Goal: Task Accomplishment & Management: Complete application form

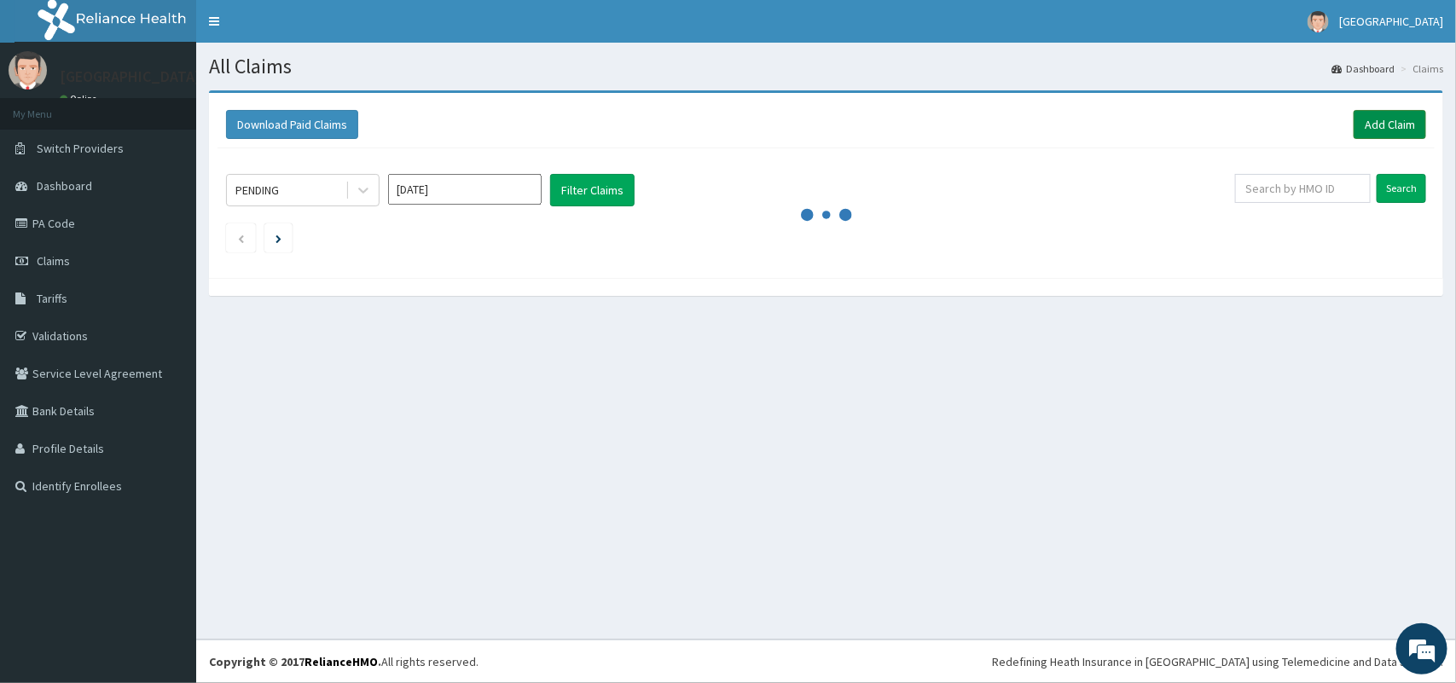
click at [1395, 126] on link "Add Claim" at bounding box center [1390, 124] width 73 height 29
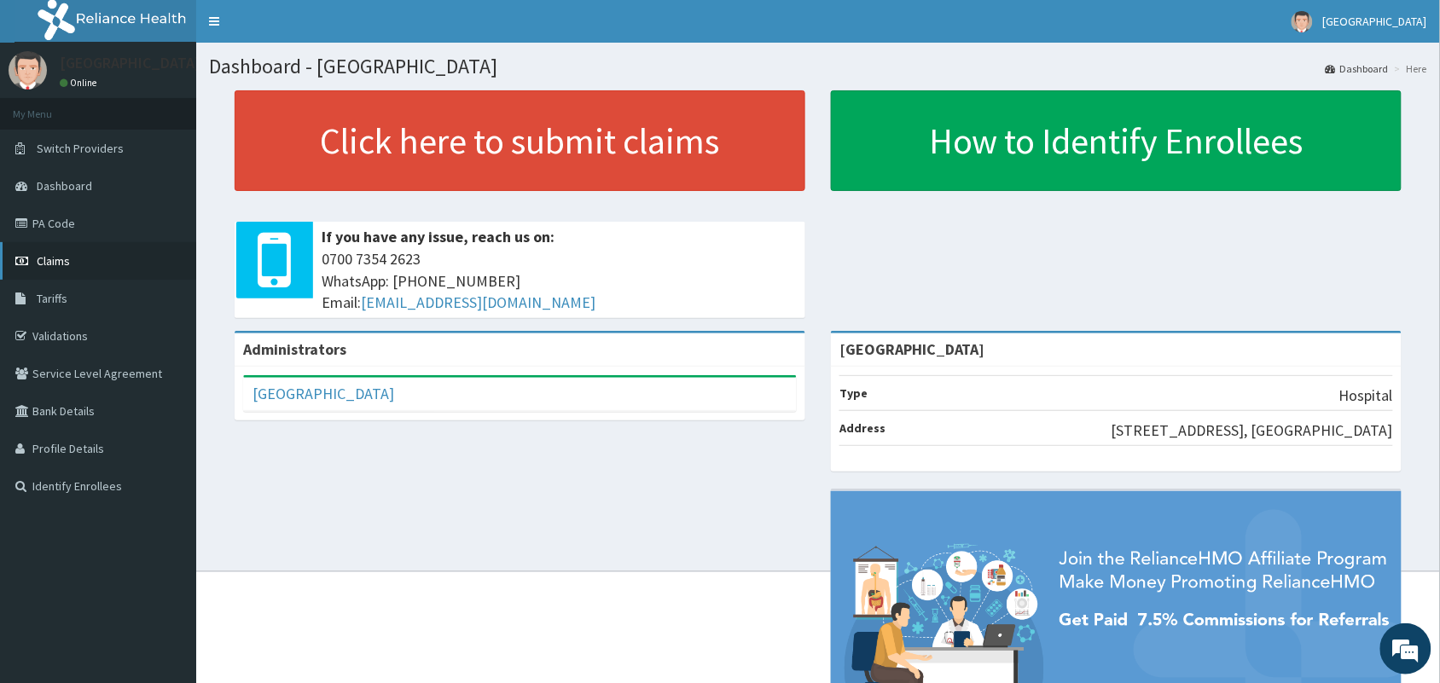
click at [66, 256] on span "Claims" at bounding box center [53, 260] width 33 height 15
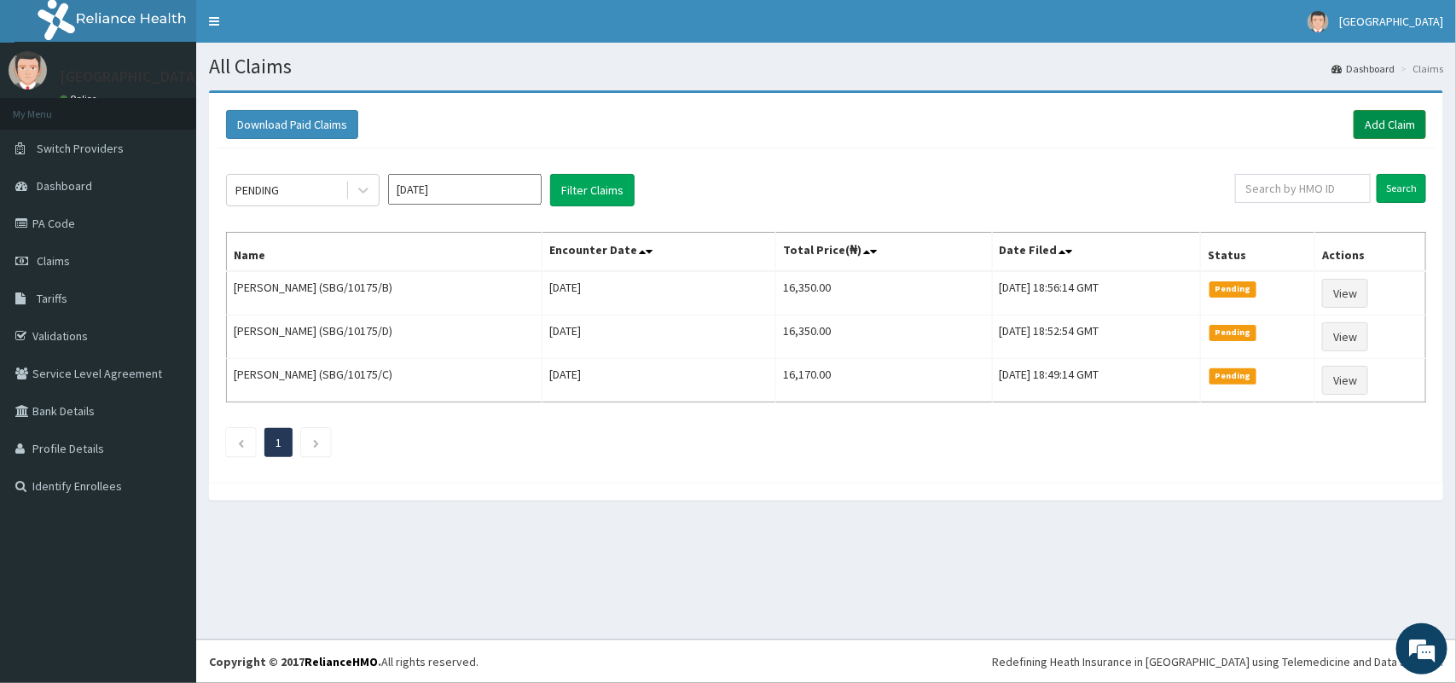
click at [1393, 125] on link "Add Claim" at bounding box center [1390, 124] width 73 height 29
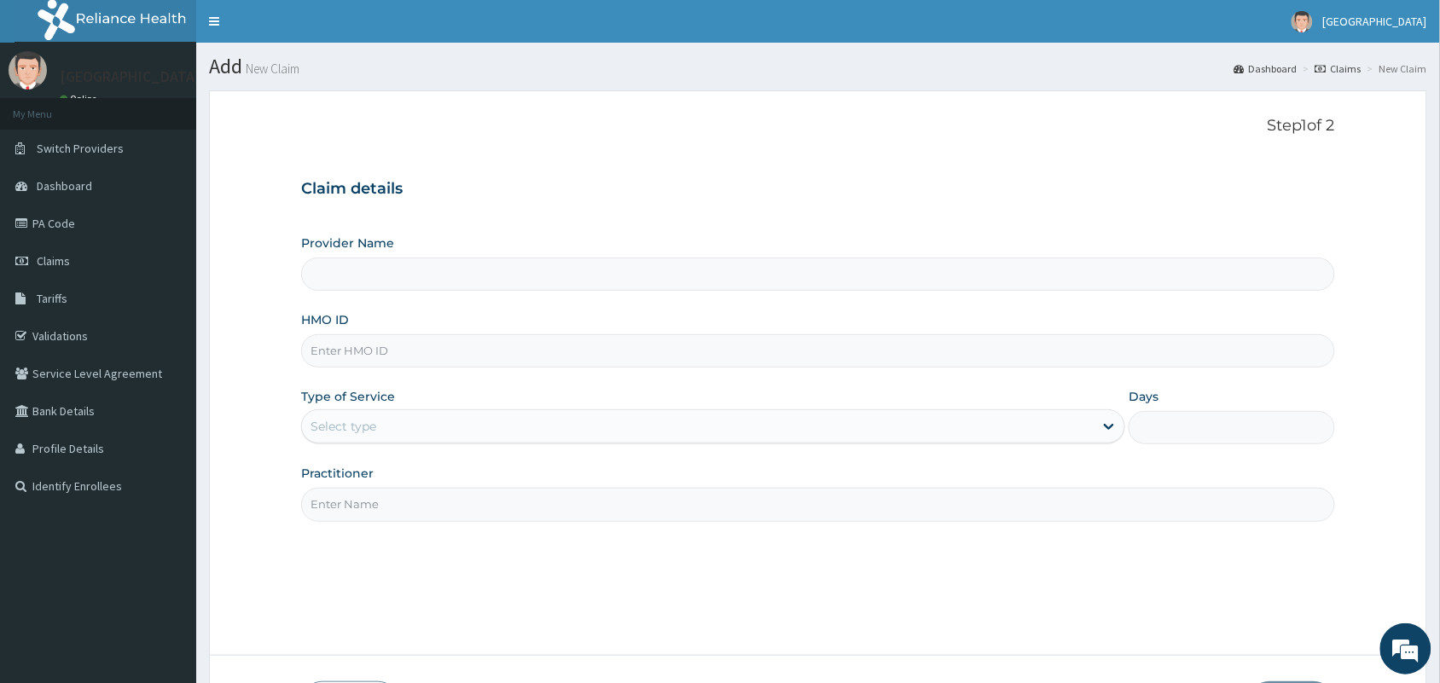
click at [466, 357] on input "HMO ID" at bounding box center [818, 350] width 1034 height 33
type input "[GEOGRAPHIC_DATA]"
type input "T"
type input "CYU/10047/B"
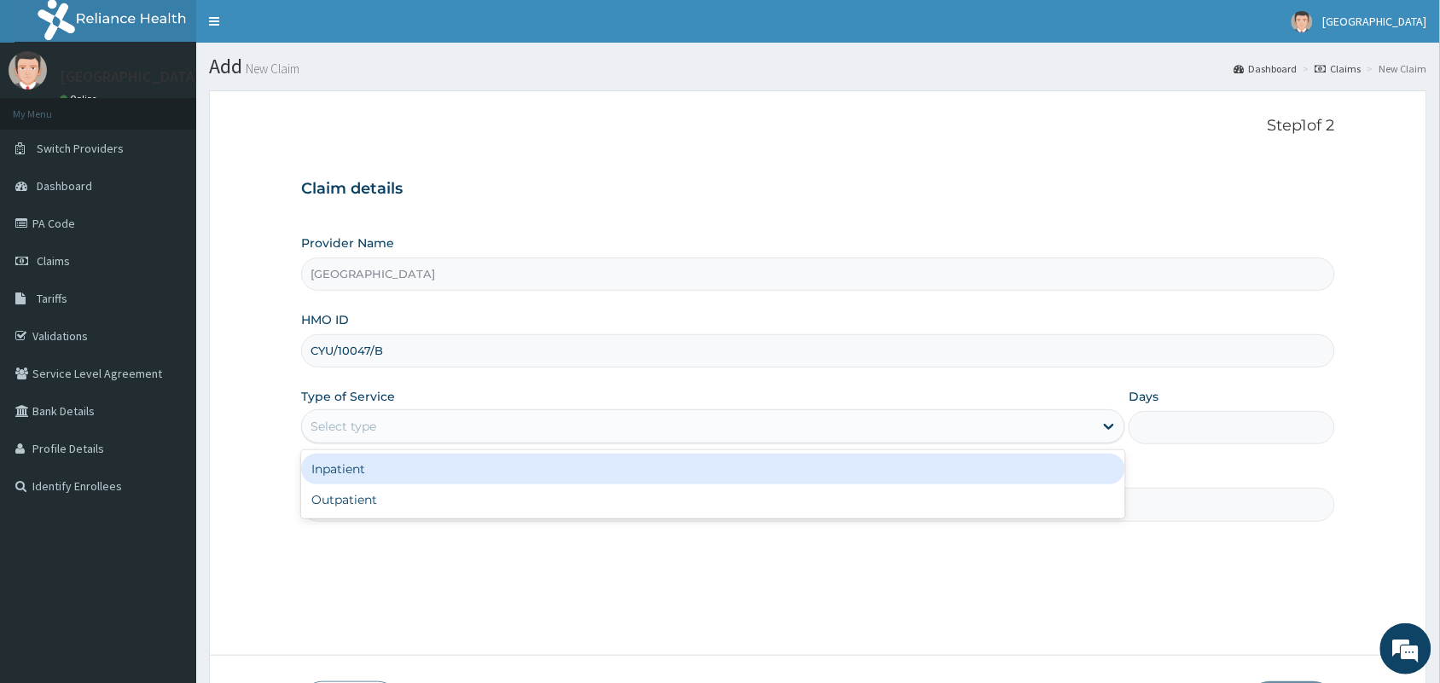
click at [480, 416] on div "Select type" at bounding box center [698, 426] width 792 height 27
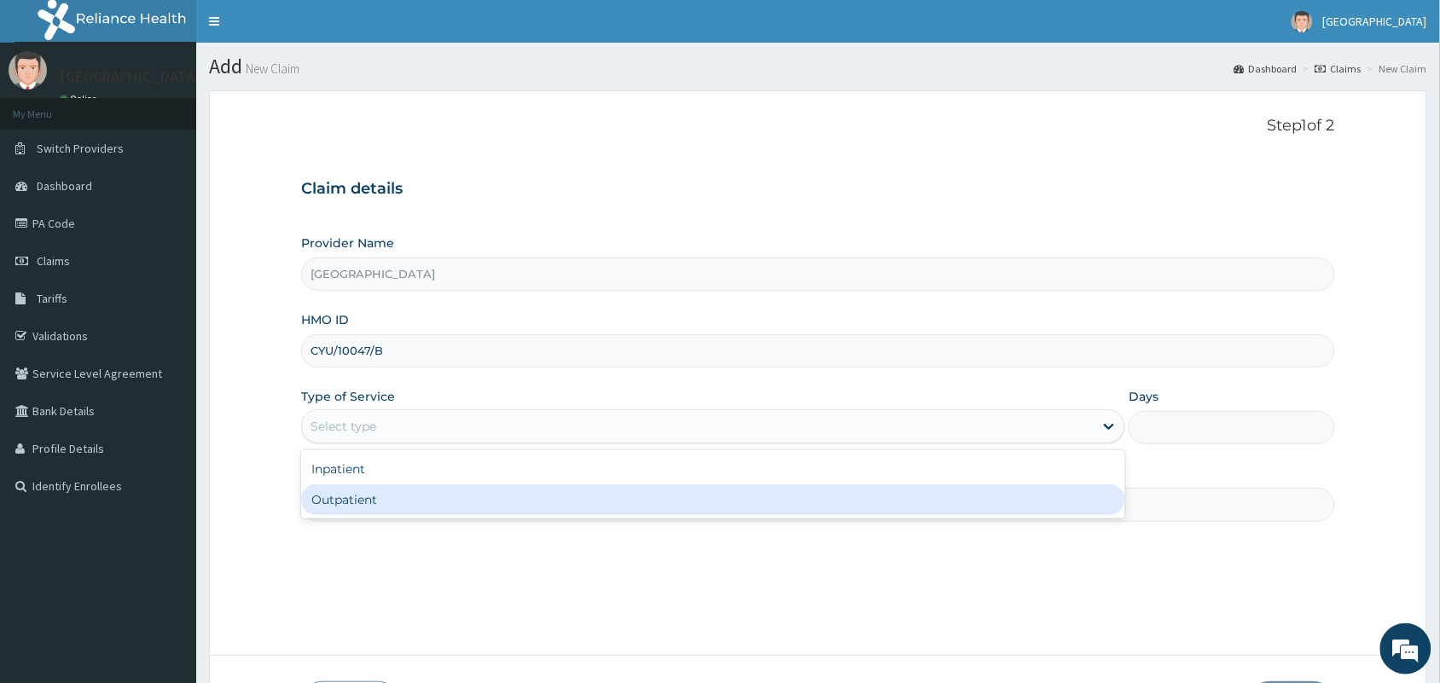
click at [457, 499] on div "Outpatient" at bounding box center [713, 500] width 824 height 31
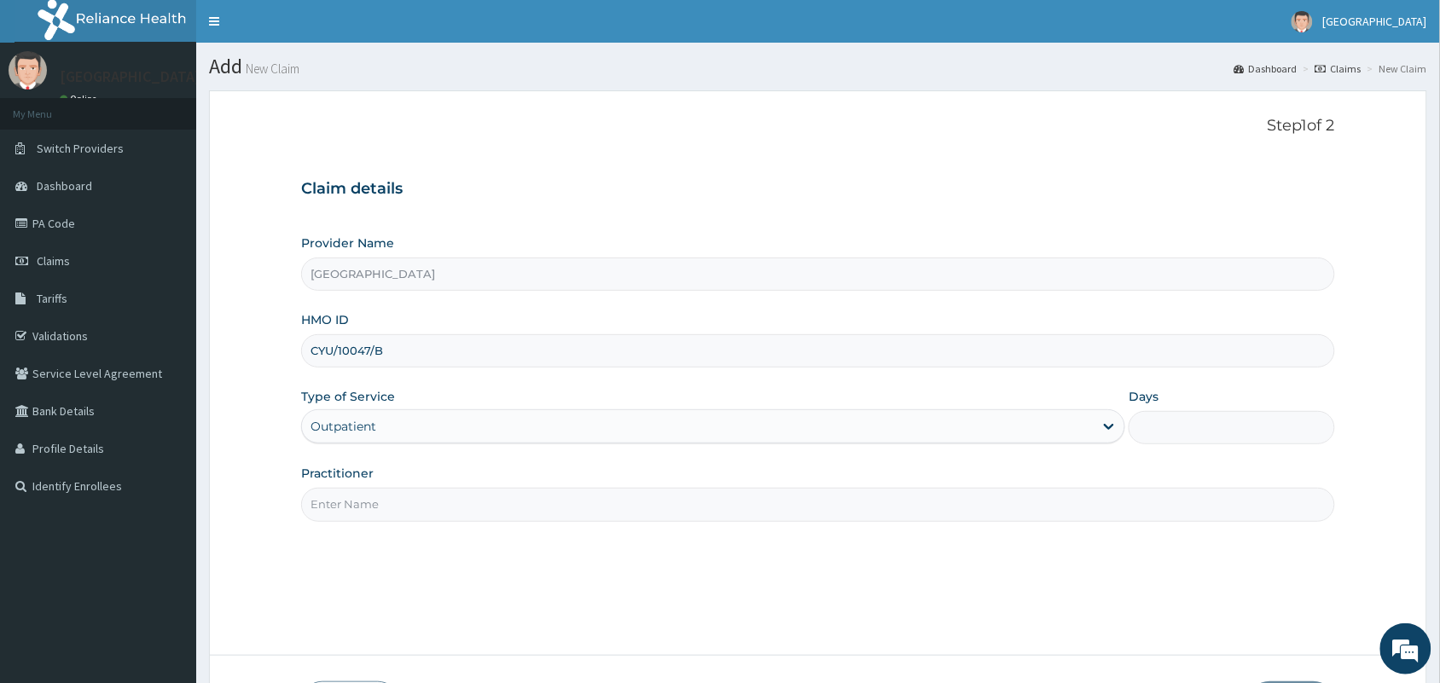
type input "1"
click at [458, 503] on input "Practitioner" at bounding box center [818, 504] width 1034 height 33
type input "PROF AYO"
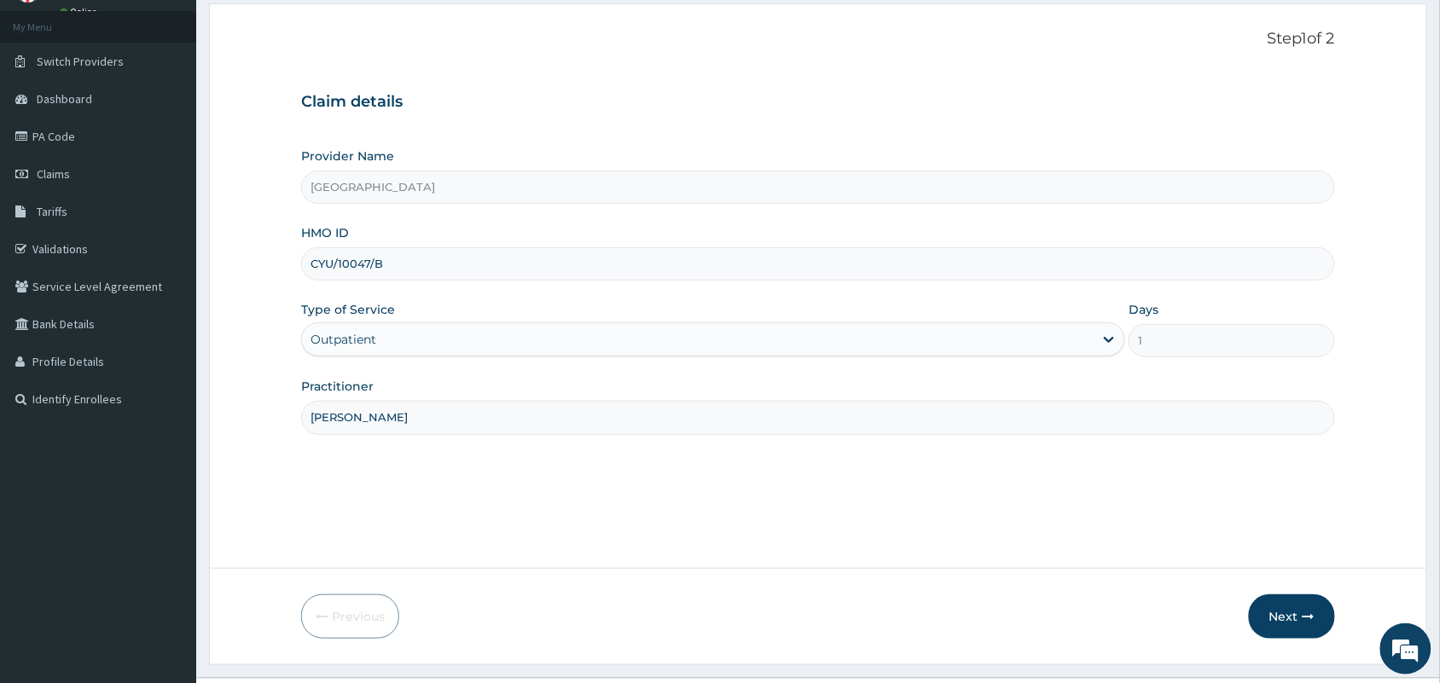
scroll to position [125, 0]
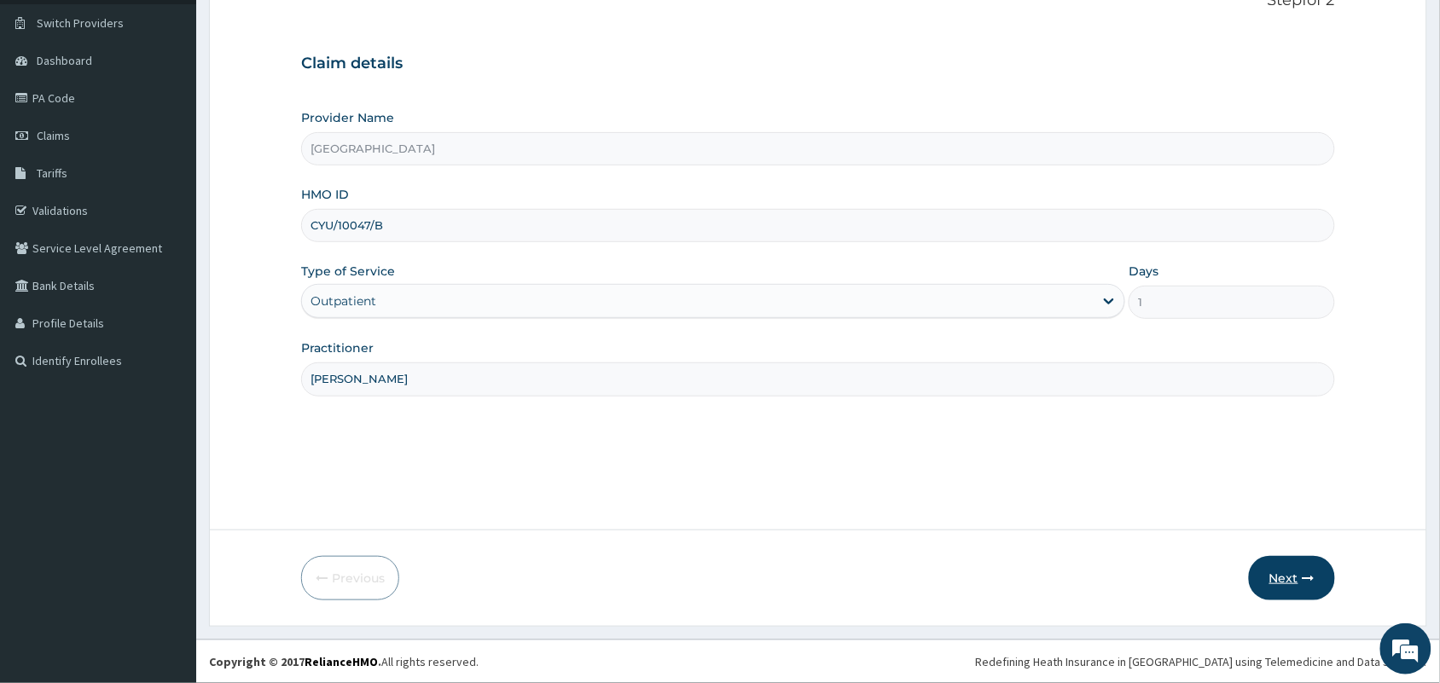
click at [1288, 578] on button "Next" at bounding box center [1292, 578] width 86 height 44
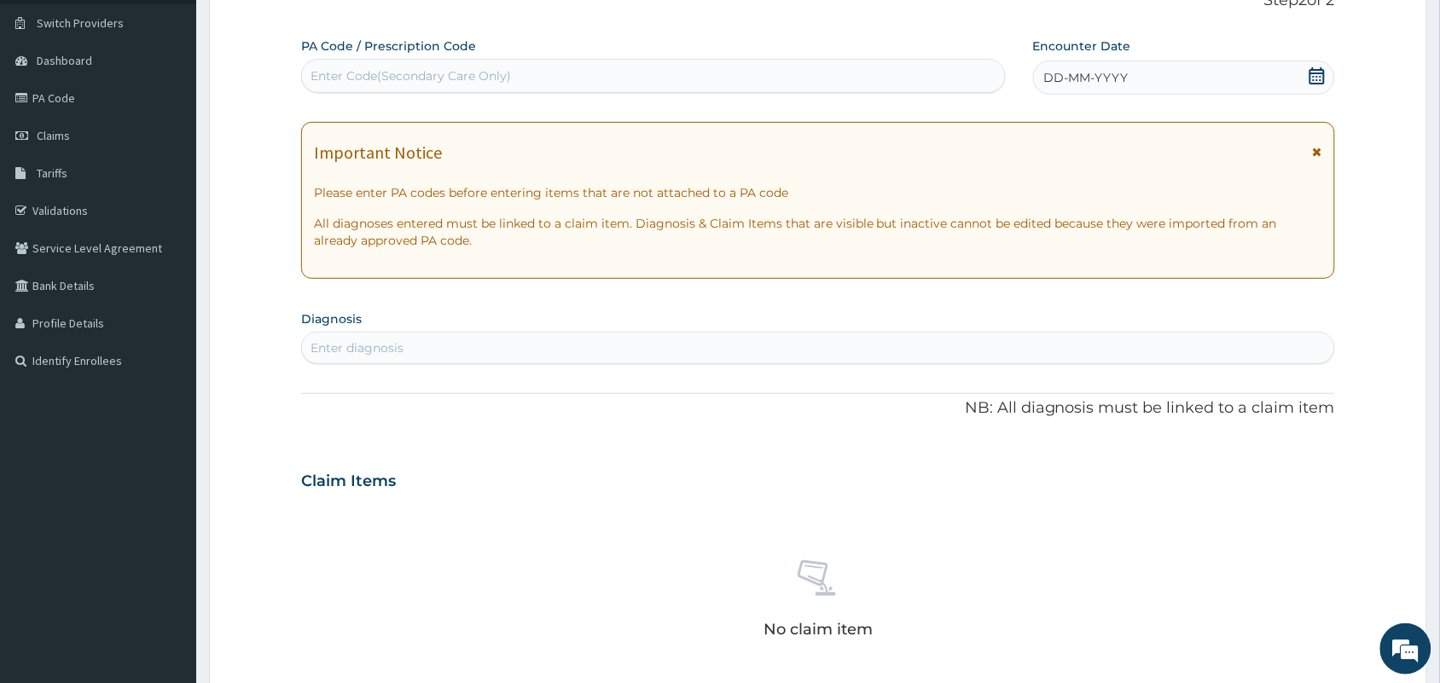
click at [1309, 81] on icon at bounding box center [1317, 75] width 17 height 17
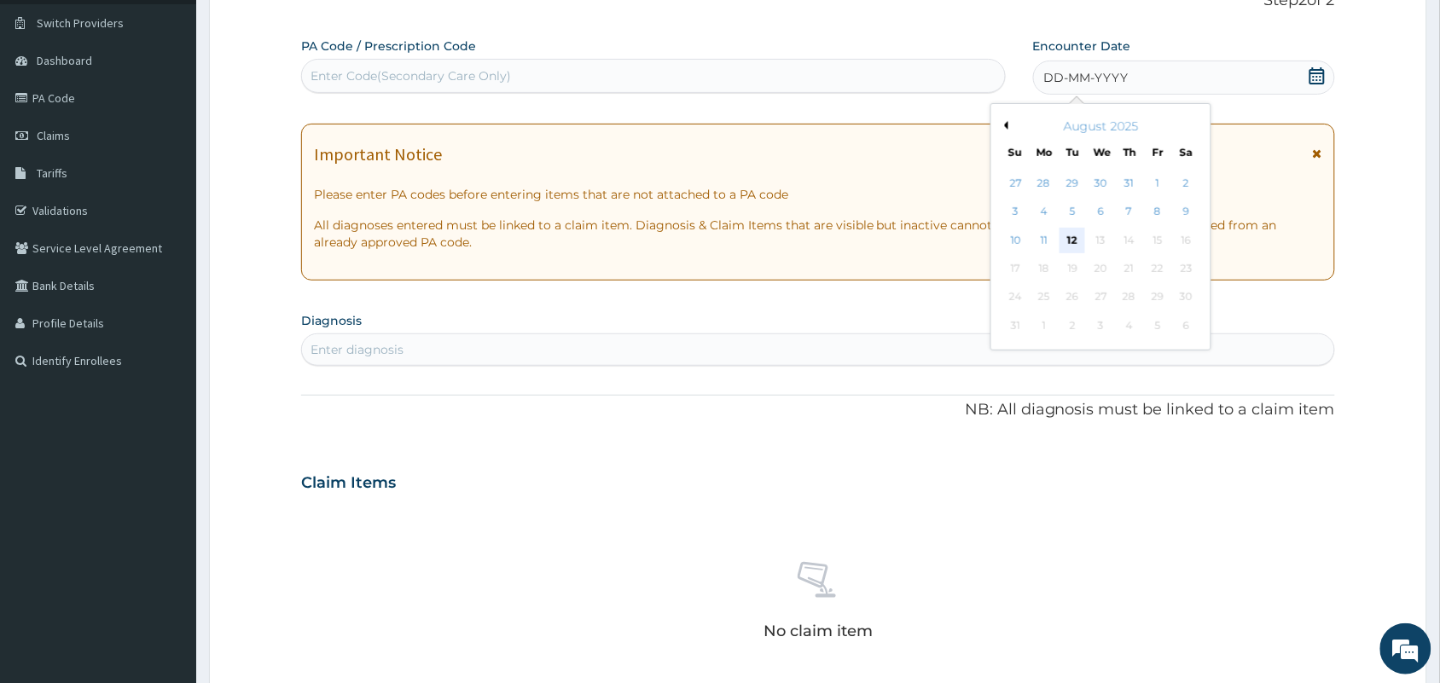
click at [1077, 241] on div "12" at bounding box center [1073, 241] width 26 height 26
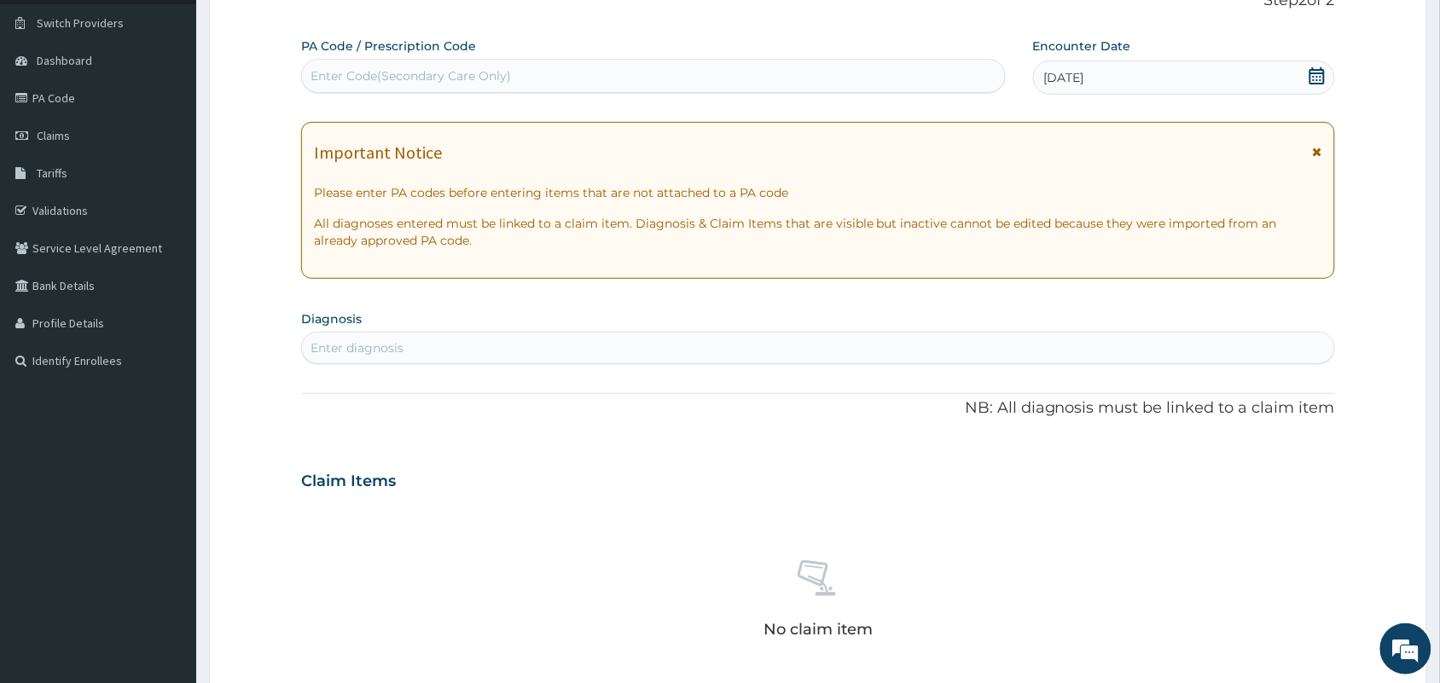
click at [820, 355] on div "Enter diagnosis" at bounding box center [818, 347] width 1032 height 27
type input "UPPER RES"
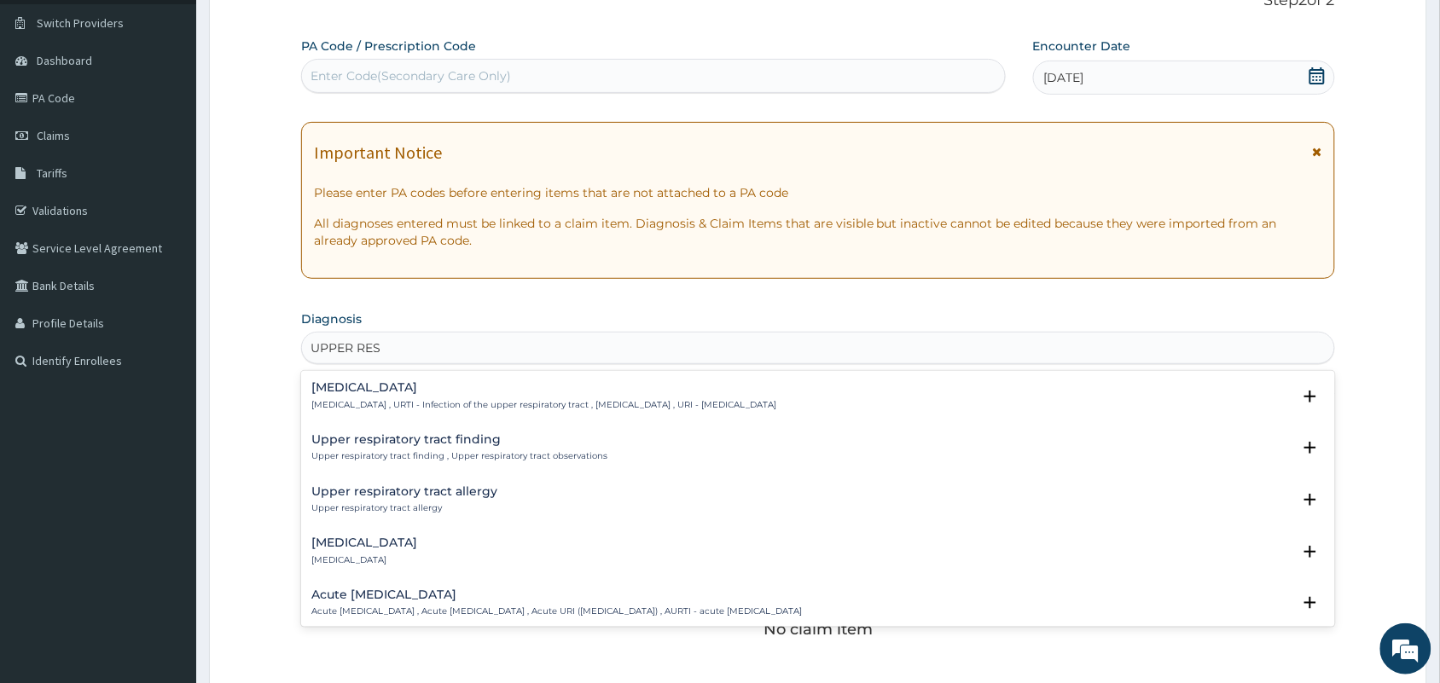
click at [392, 384] on h4 "Upper respiratory infection" at bounding box center [543, 387] width 465 height 13
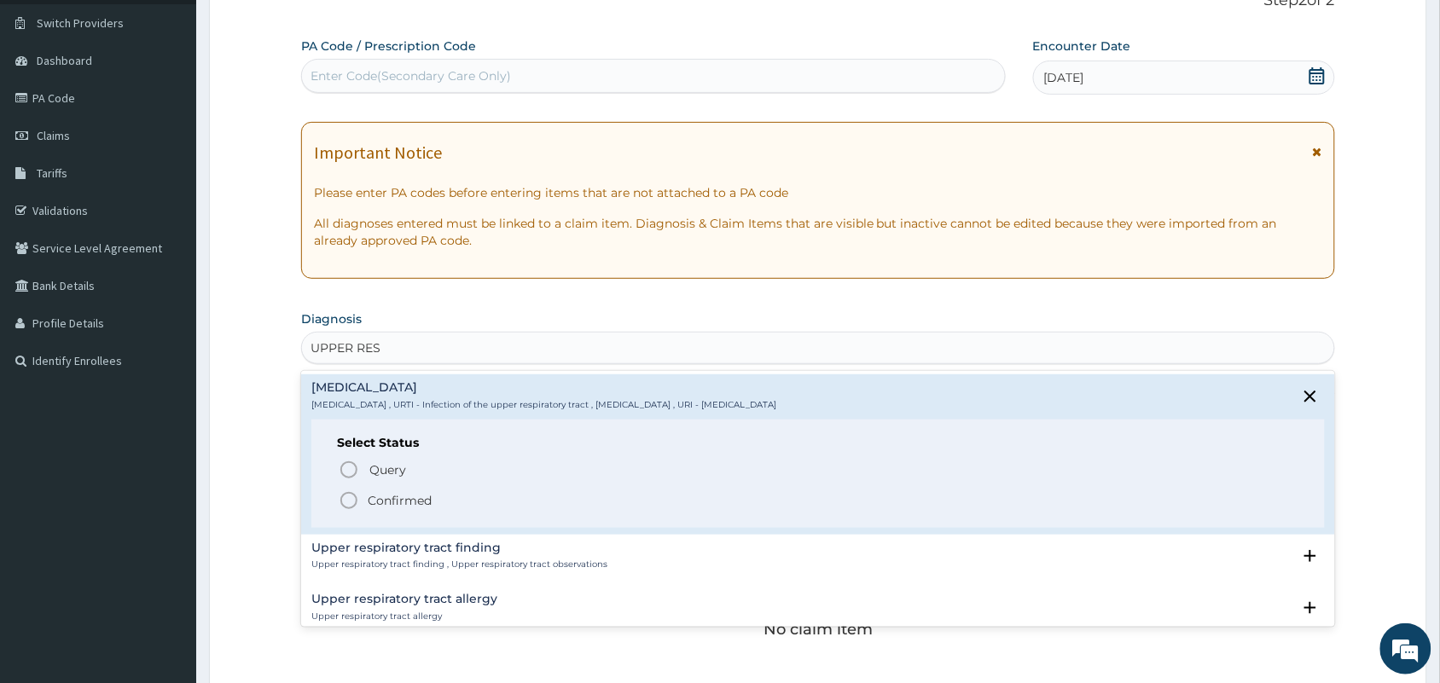
click at [346, 499] on icon "status option filled" at bounding box center [349, 501] width 20 height 20
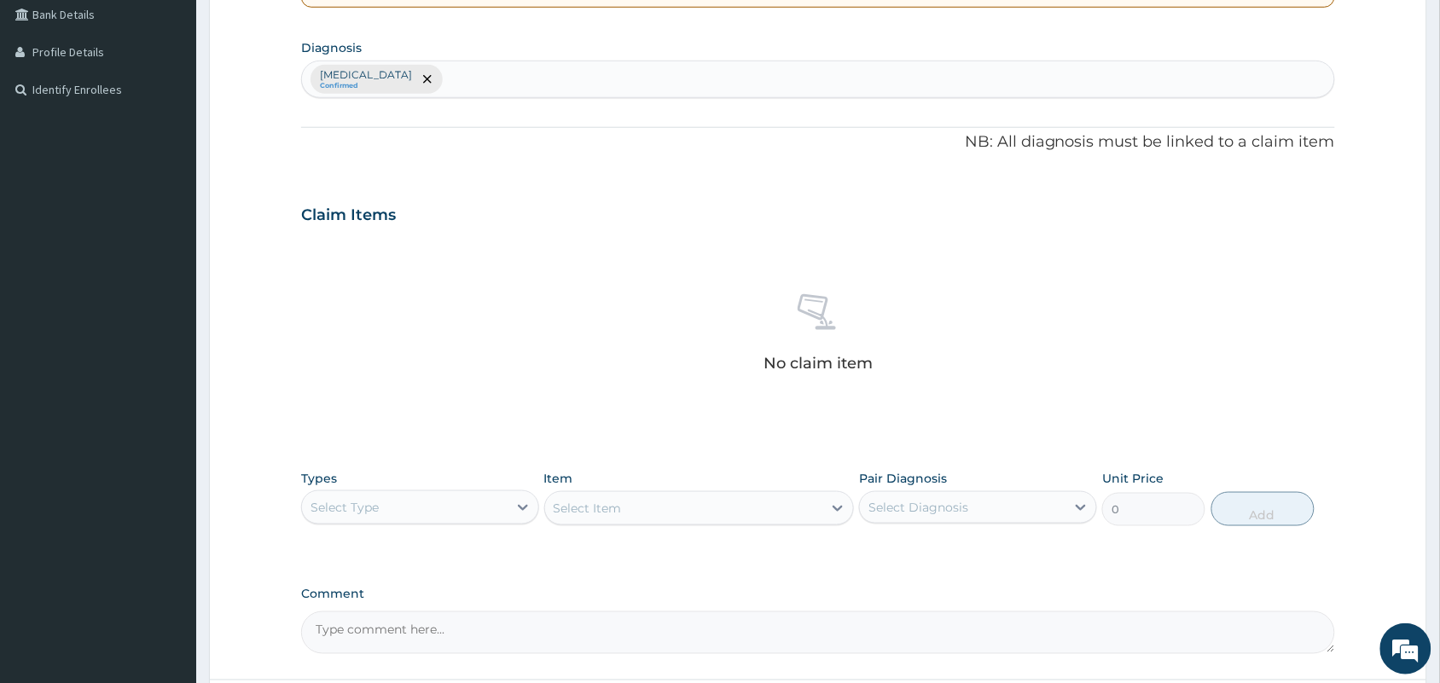
scroll to position [407, 0]
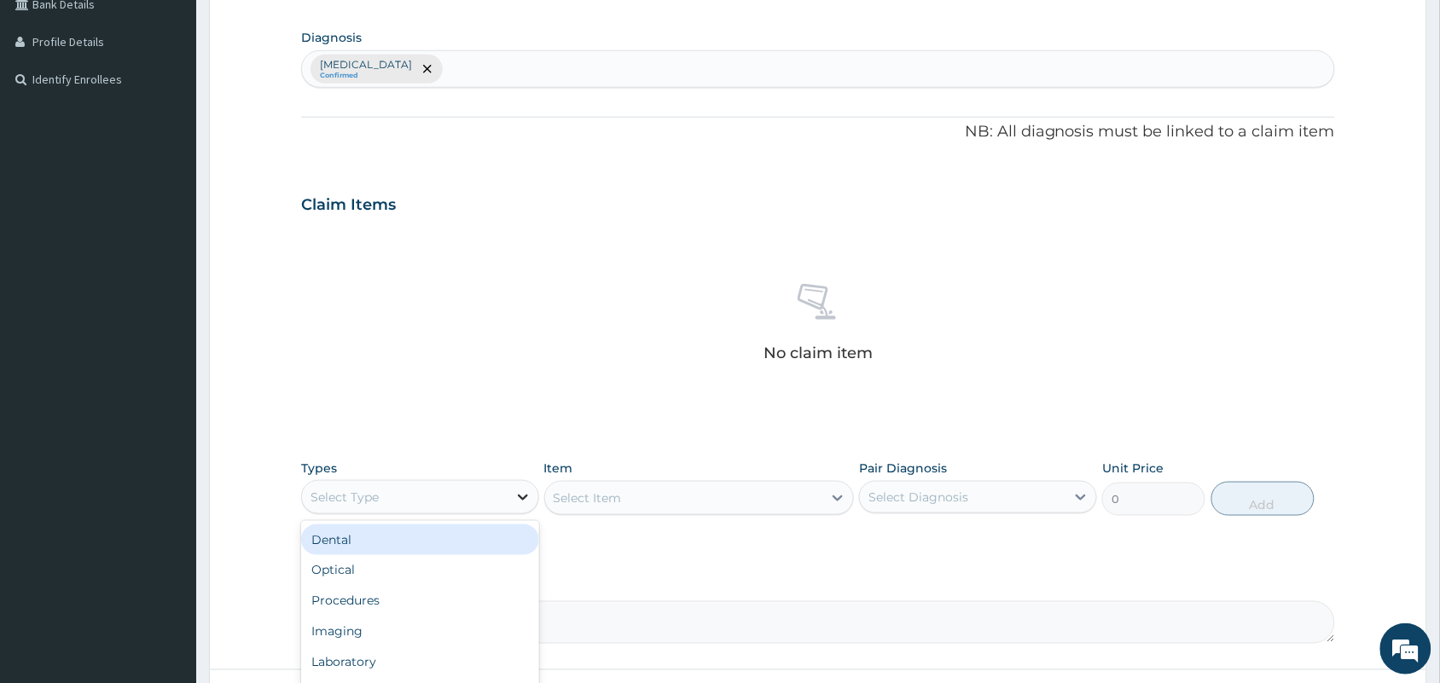
click at [510, 493] on div at bounding box center [523, 497] width 31 height 31
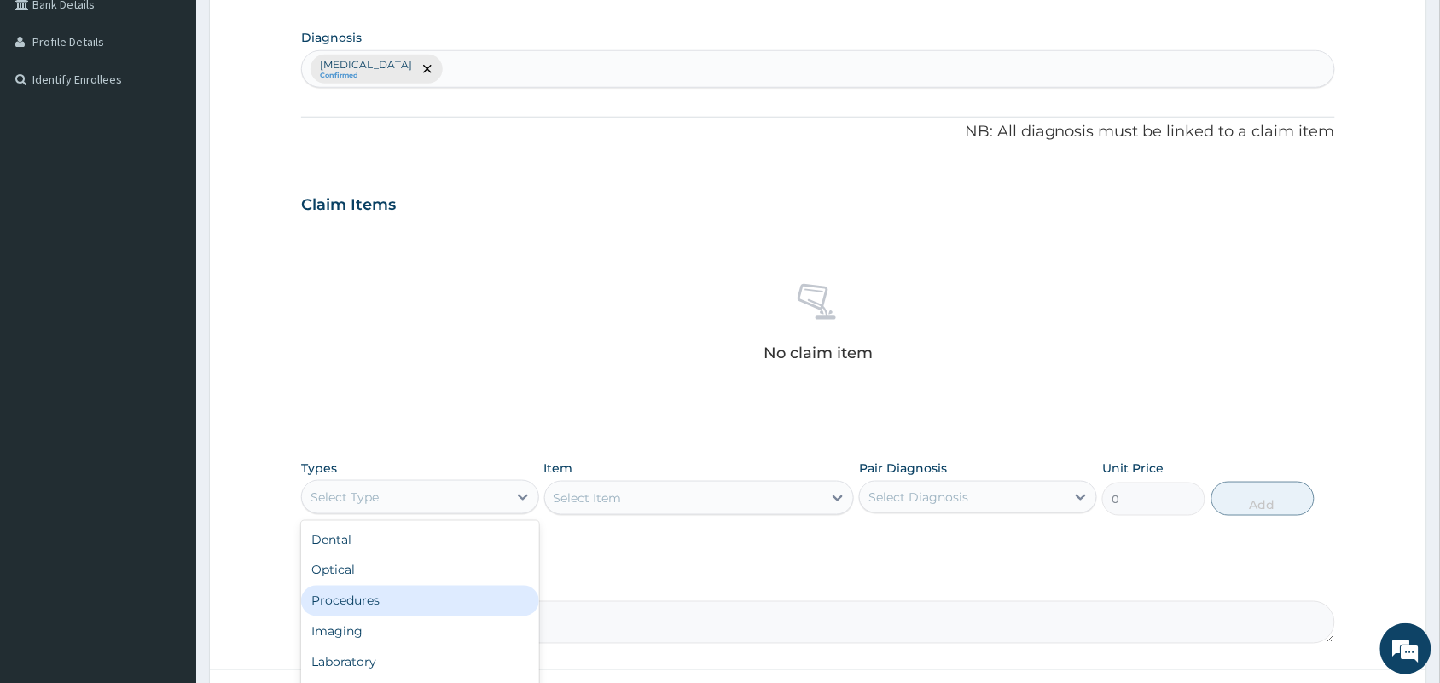
click at [387, 604] on div "Procedures" at bounding box center [420, 601] width 238 height 31
click at [617, 502] on div "Select Item" at bounding box center [588, 498] width 68 height 17
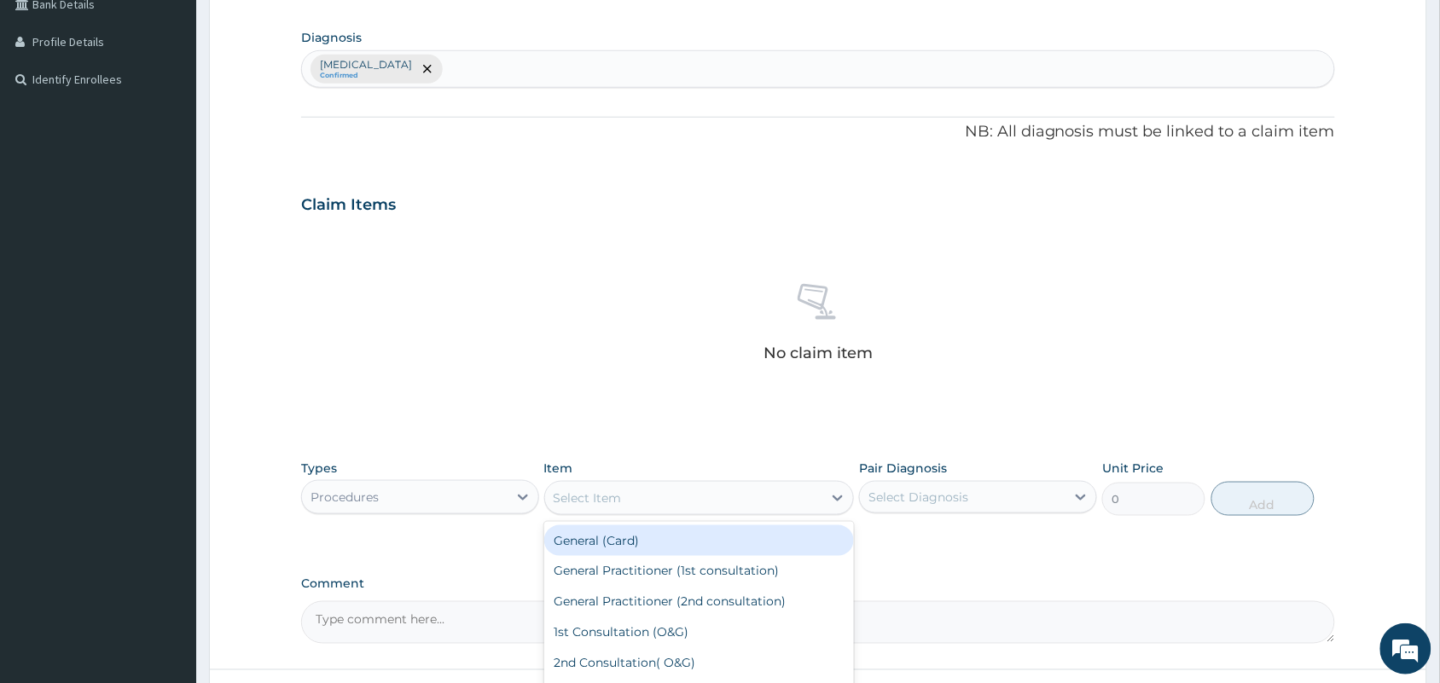
type input "P"
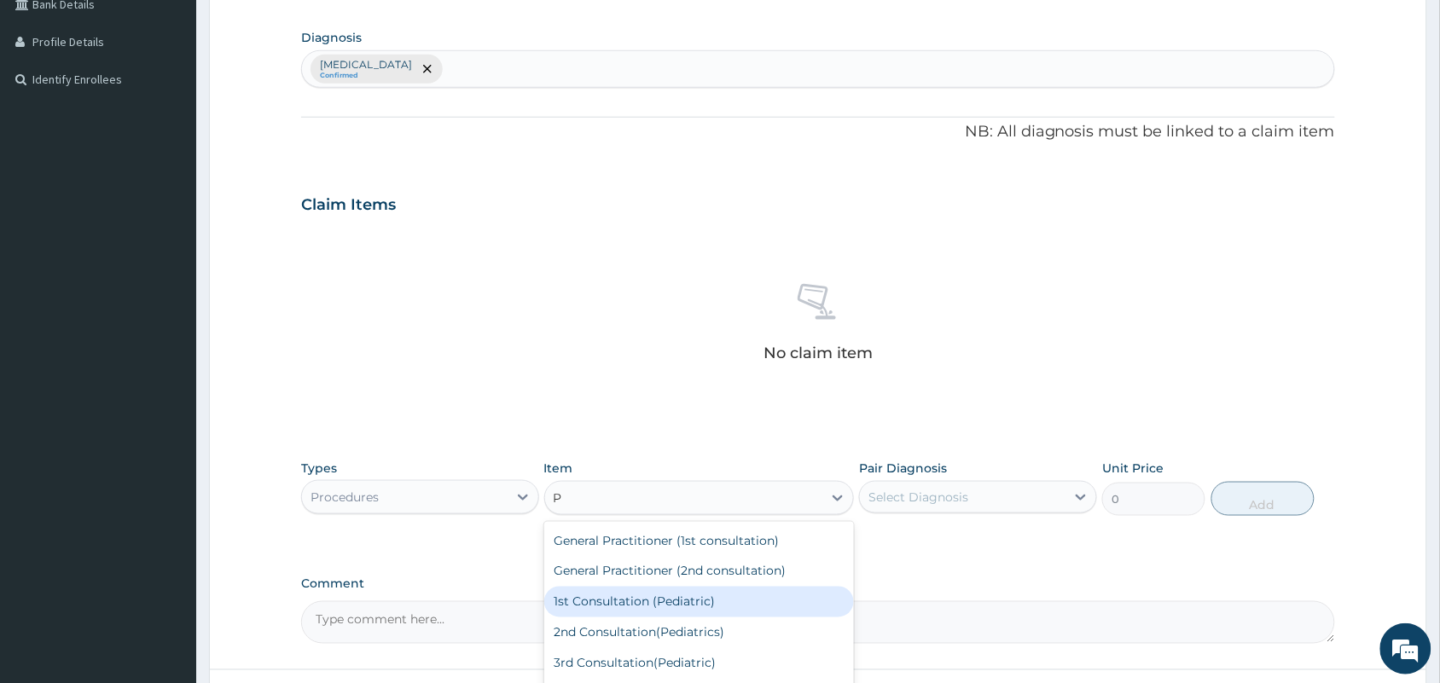
click at [608, 603] on div "1st Consultation (Pediatric)" at bounding box center [699, 602] width 311 height 31
type input "15000"
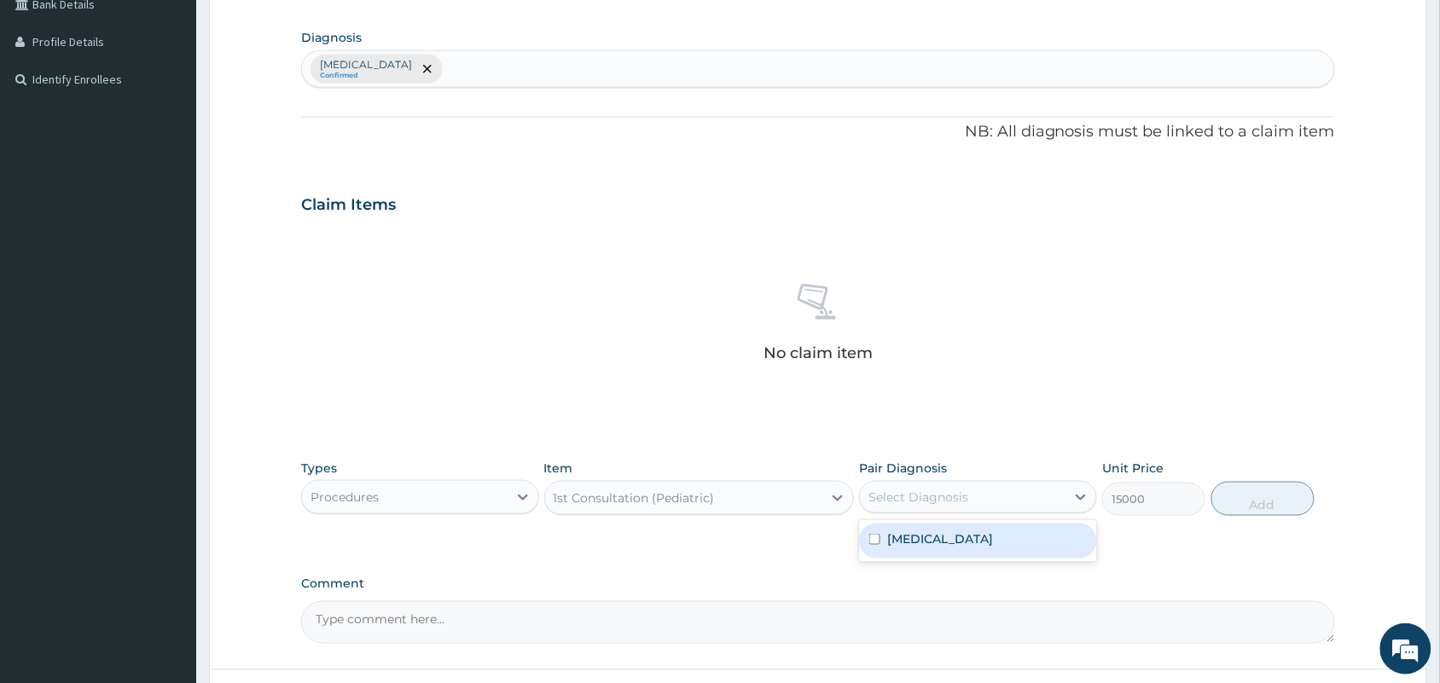
click at [896, 497] on div "Select Diagnosis" at bounding box center [919, 497] width 100 height 17
click at [905, 531] on label "Upper respiratory infection" at bounding box center [940, 539] width 106 height 17
checkbox input "true"
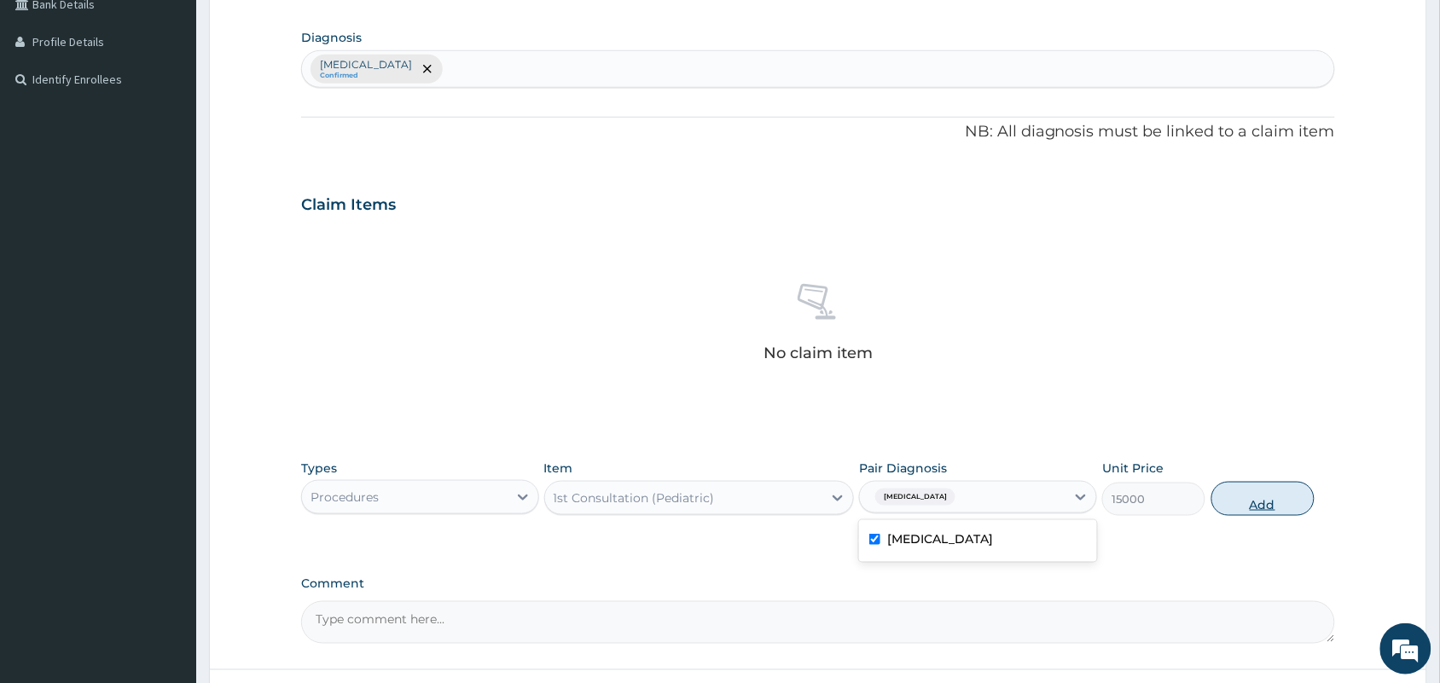
click at [1276, 497] on button "Add" at bounding box center [1263, 499] width 103 height 34
type input "0"
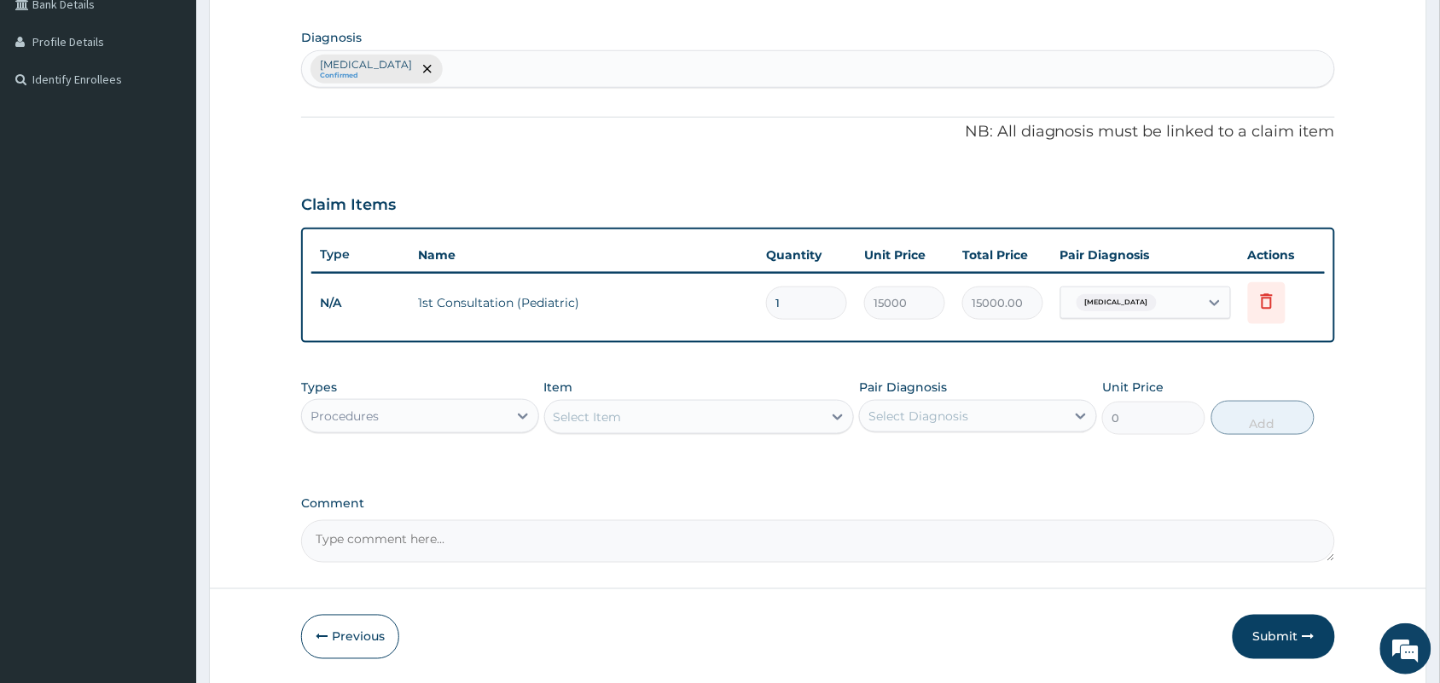
click at [442, 404] on div "Procedures" at bounding box center [405, 416] width 206 height 27
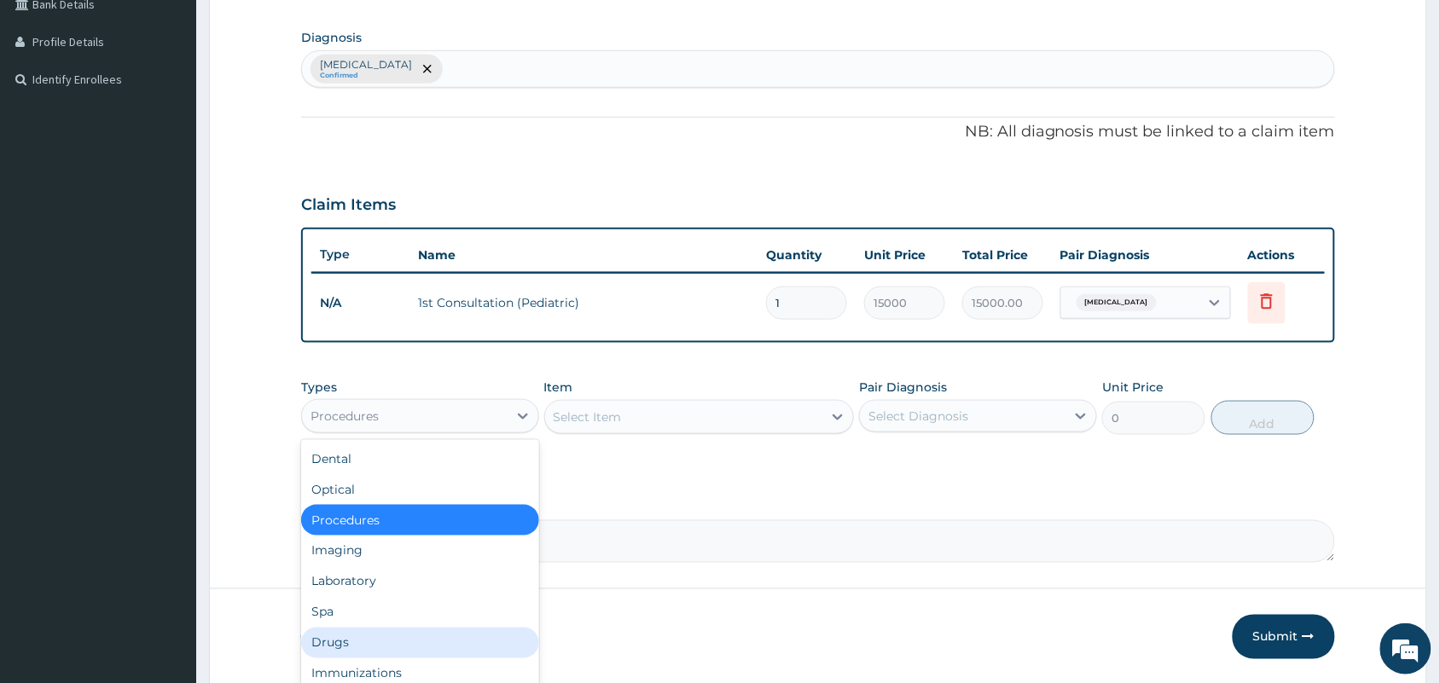
click at [324, 640] on div "Drugs" at bounding box center [420, 643] width 238 height 31
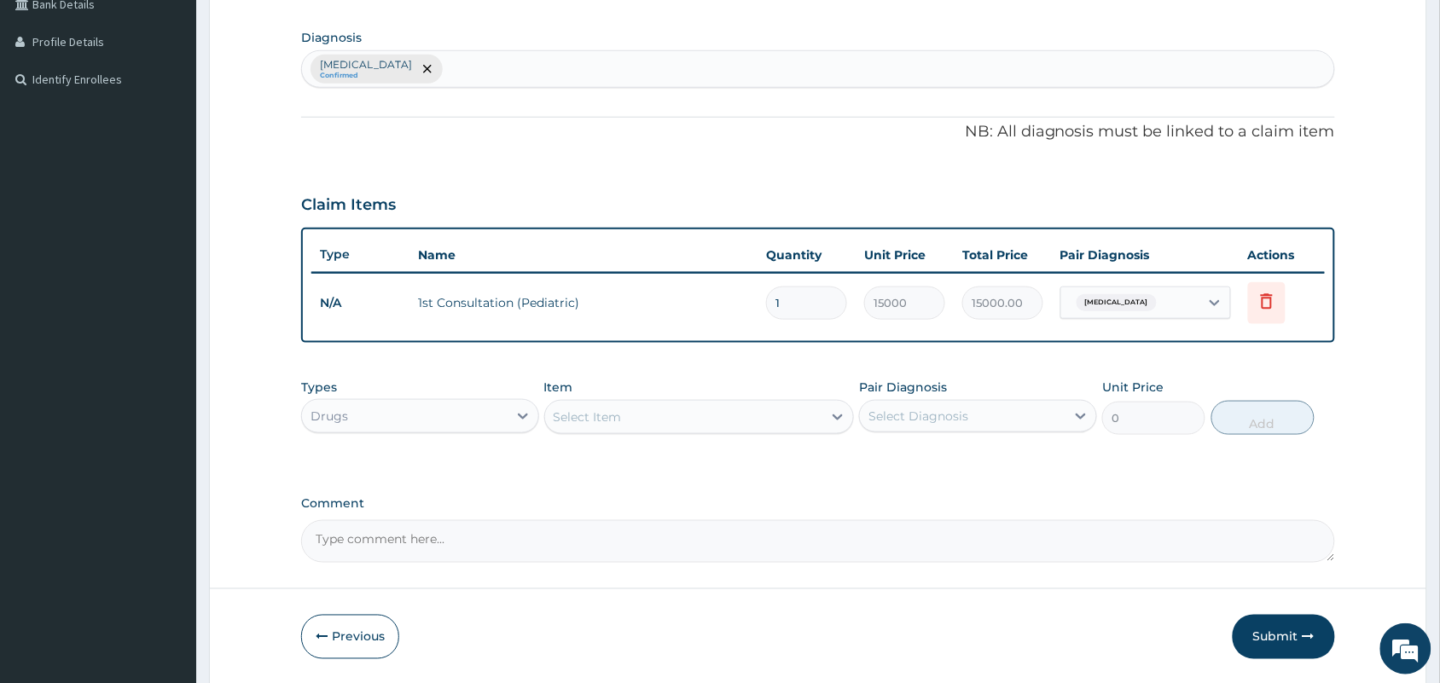
click at [666, 420] on div "Select Item" at bounding box center [684, 417] width 278 height 27
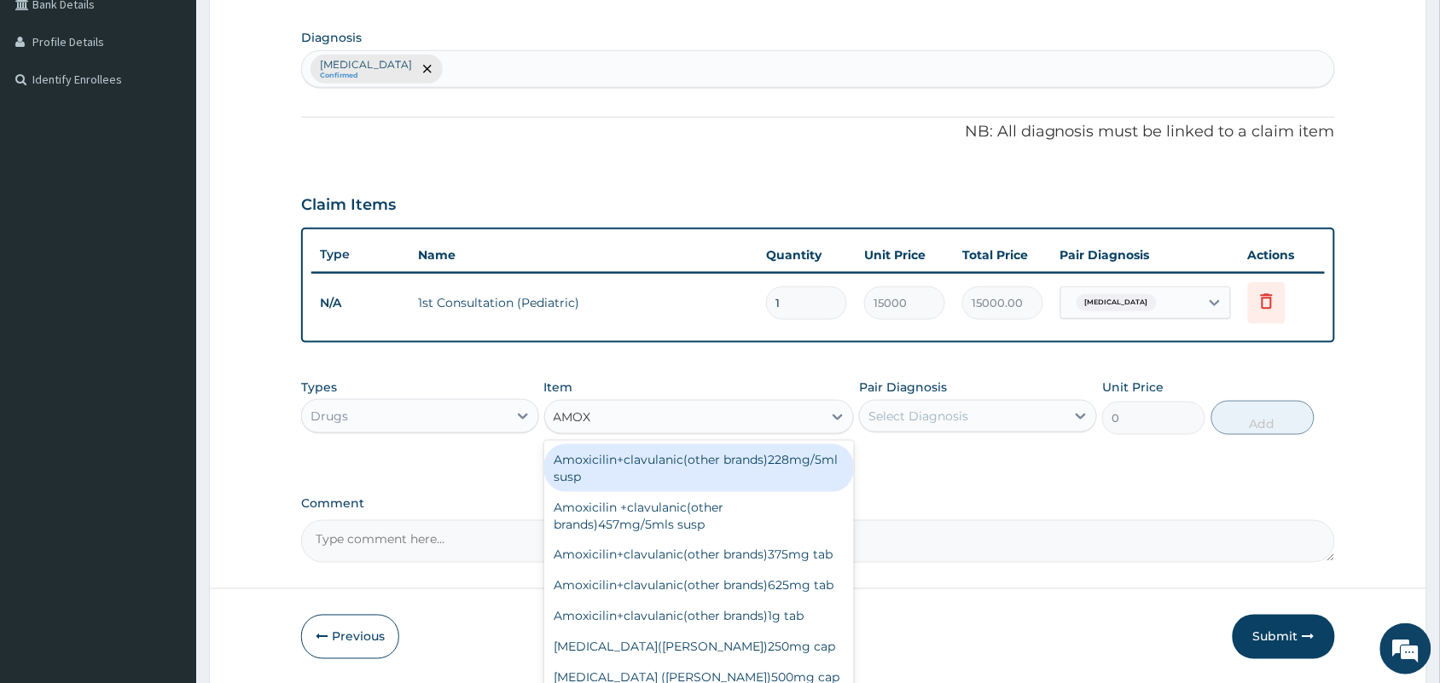
type input "AMOXY"
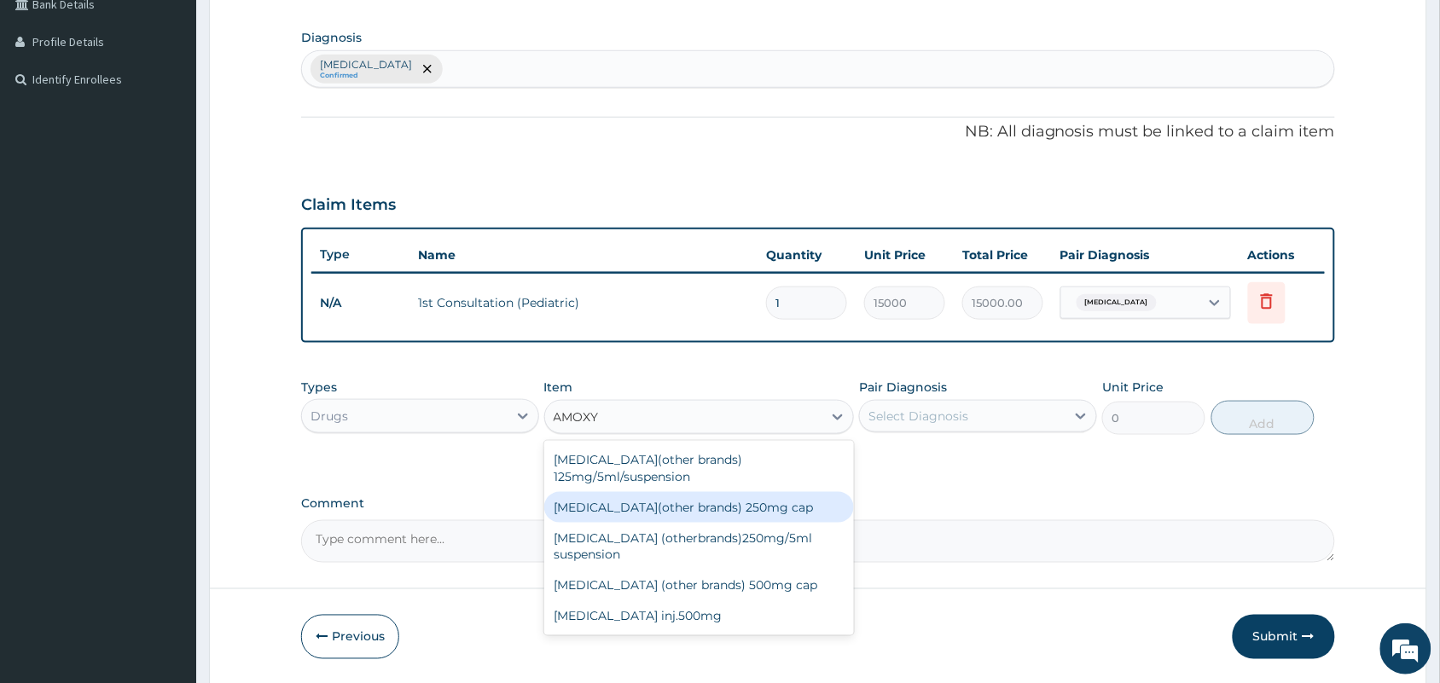
click at [689, 509] on div "Amoxycillin(other brands) 250mg cap" at bounding box center [699, 507] width 311 height 31
type input "36"
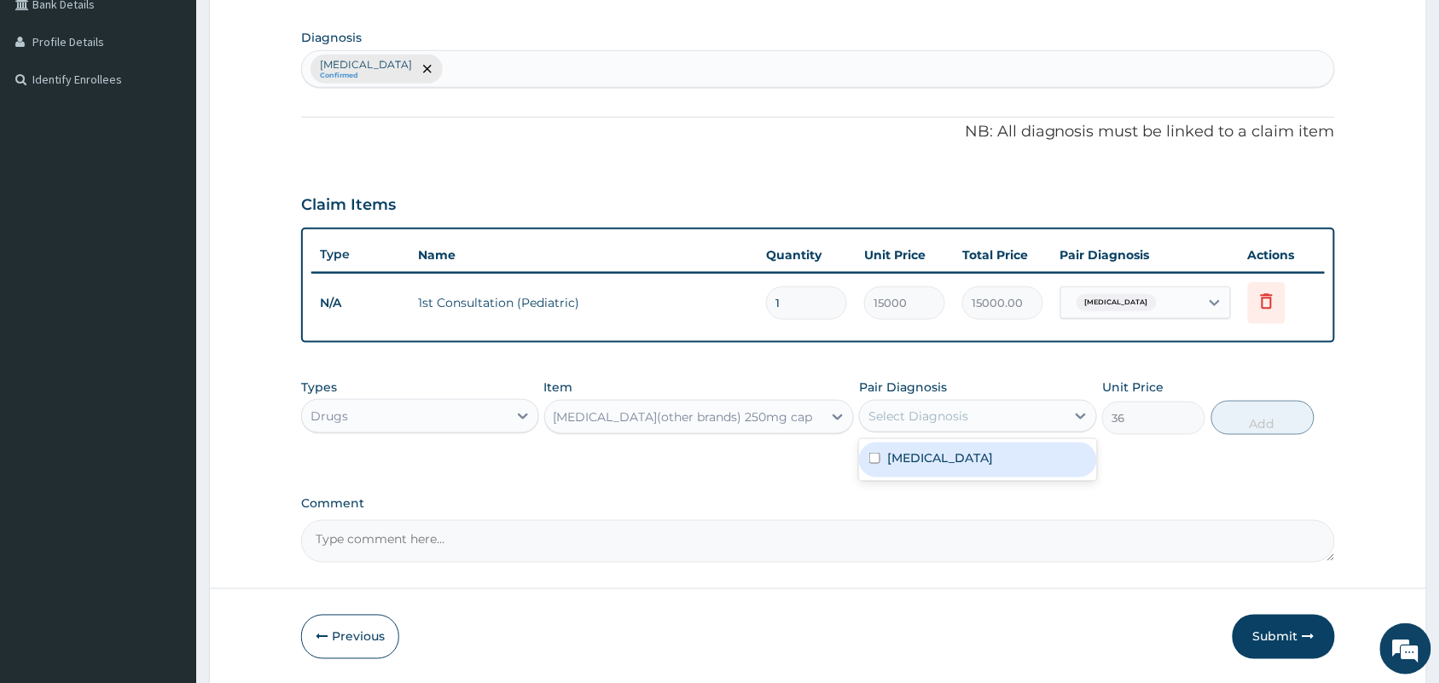
click at [934, 403] on div "Select Diagnosis" at bounding box center [963, 416] width 206 height 27
click at [945, 465] on label "Upper respiratory infection" at bounding box center [940, 458] width 106 height 17
checkbox input "true"
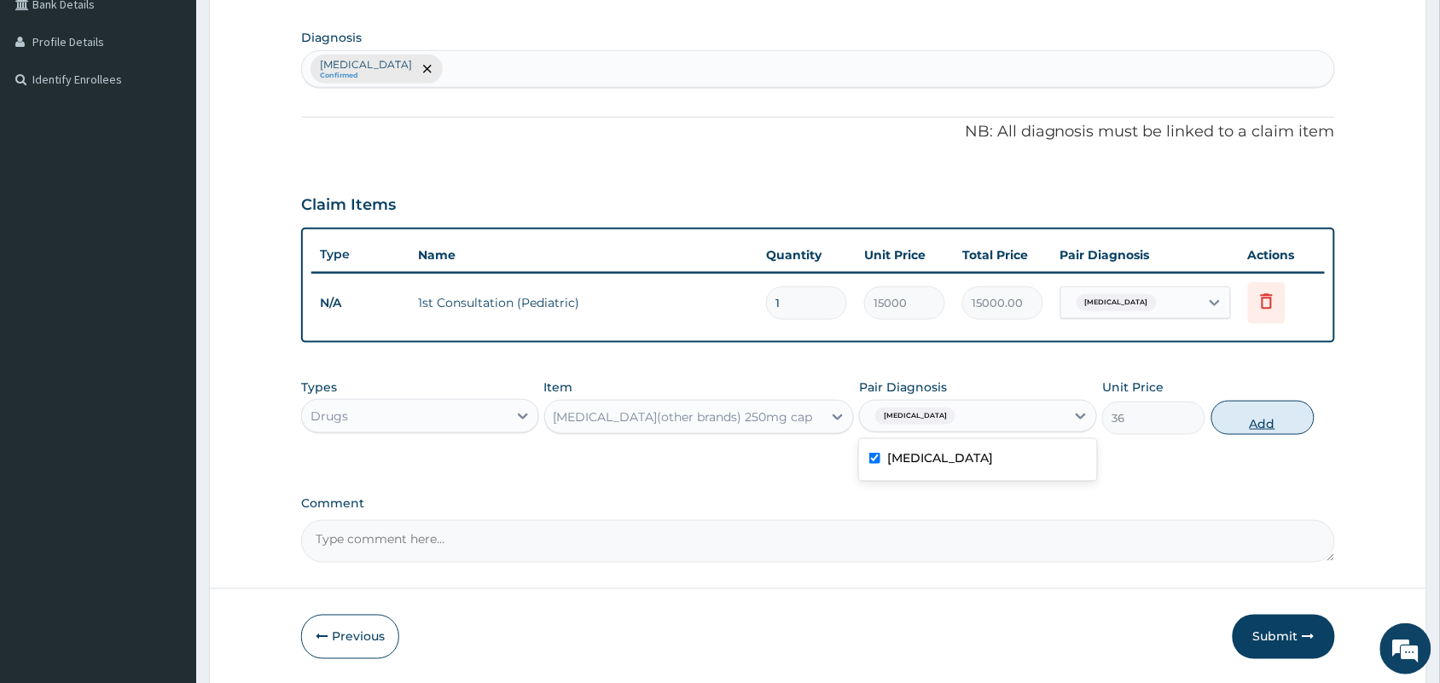
click at [1259, 422] on button "Add" at bounding box center [1263, 418] width 103 height 34
type input "0"
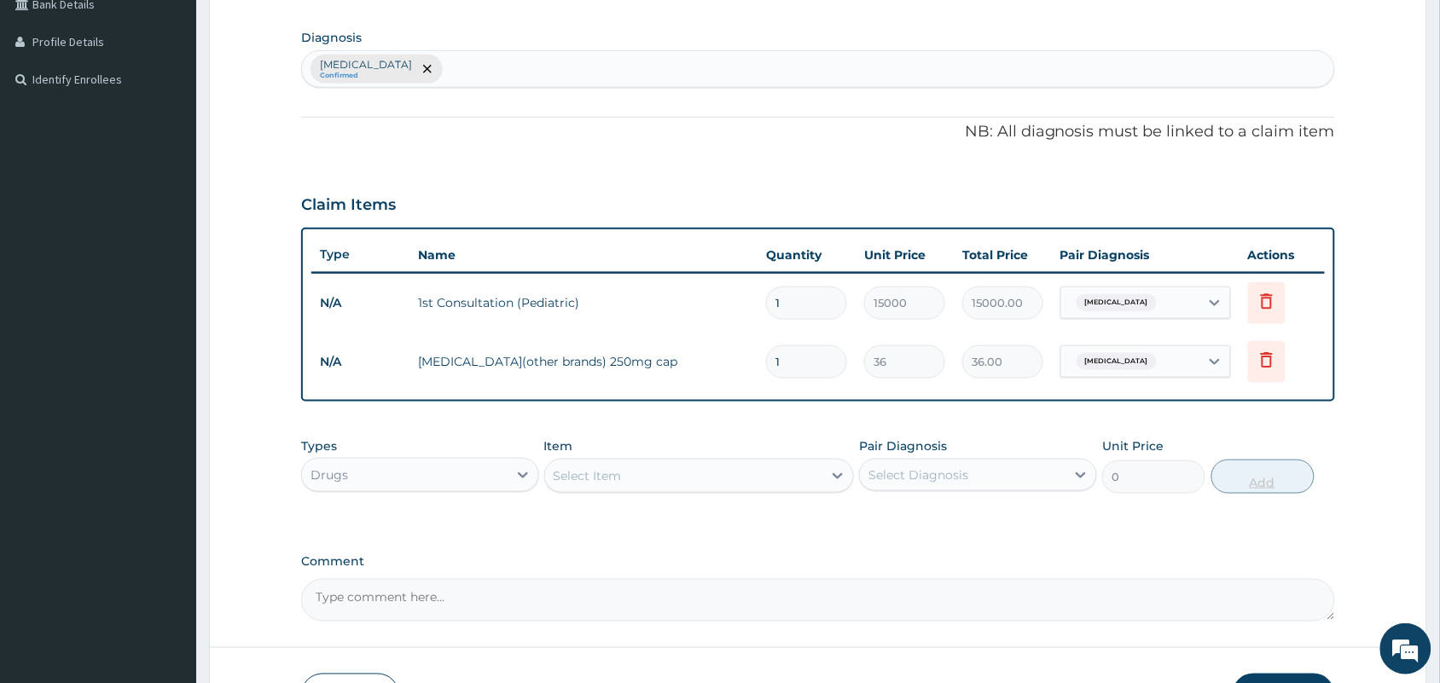
type input "10"
type input "360.00"
type input "10"
click at [774, 468] on div "Select Item" at bounding box center [684, 475] width 278 height 27
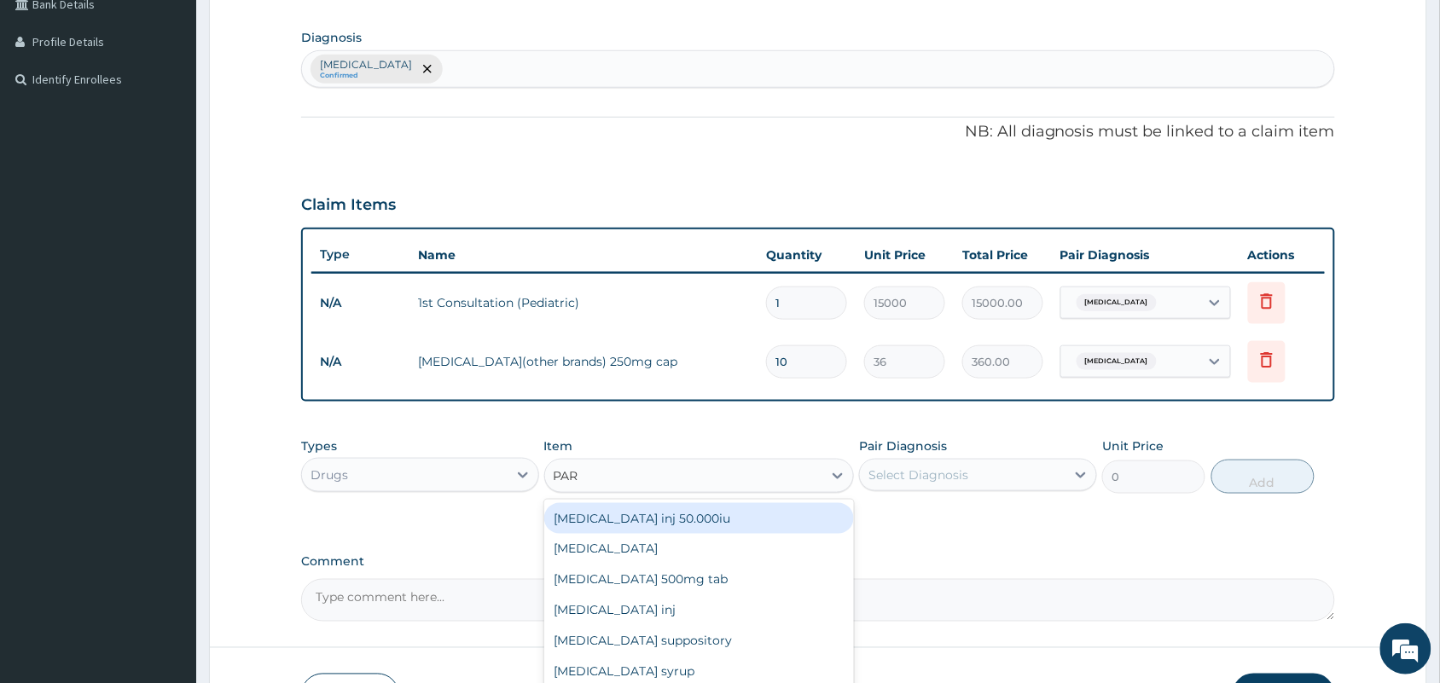
type input "PARA"
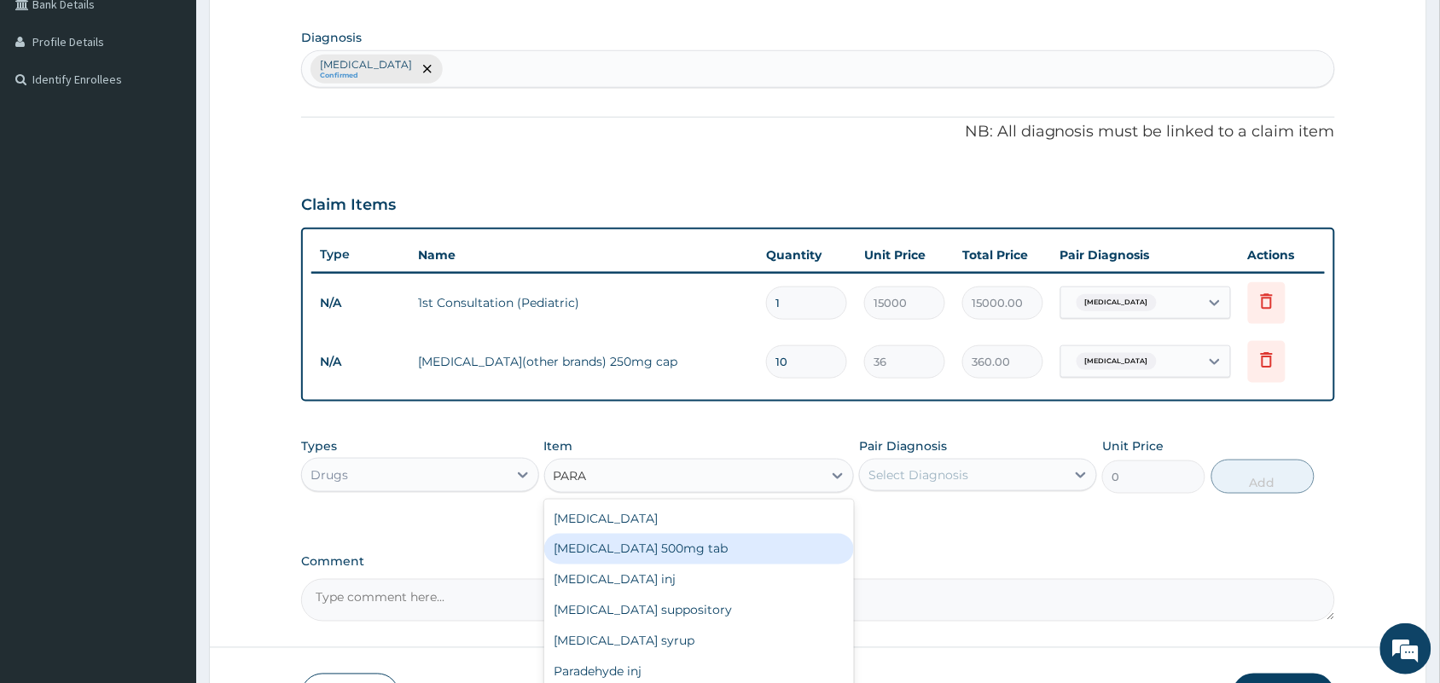
click at [692, 550] on div "Paracetamol 500mg tab" at bounding box center [699, 549] width 311 height 31
type input "10"
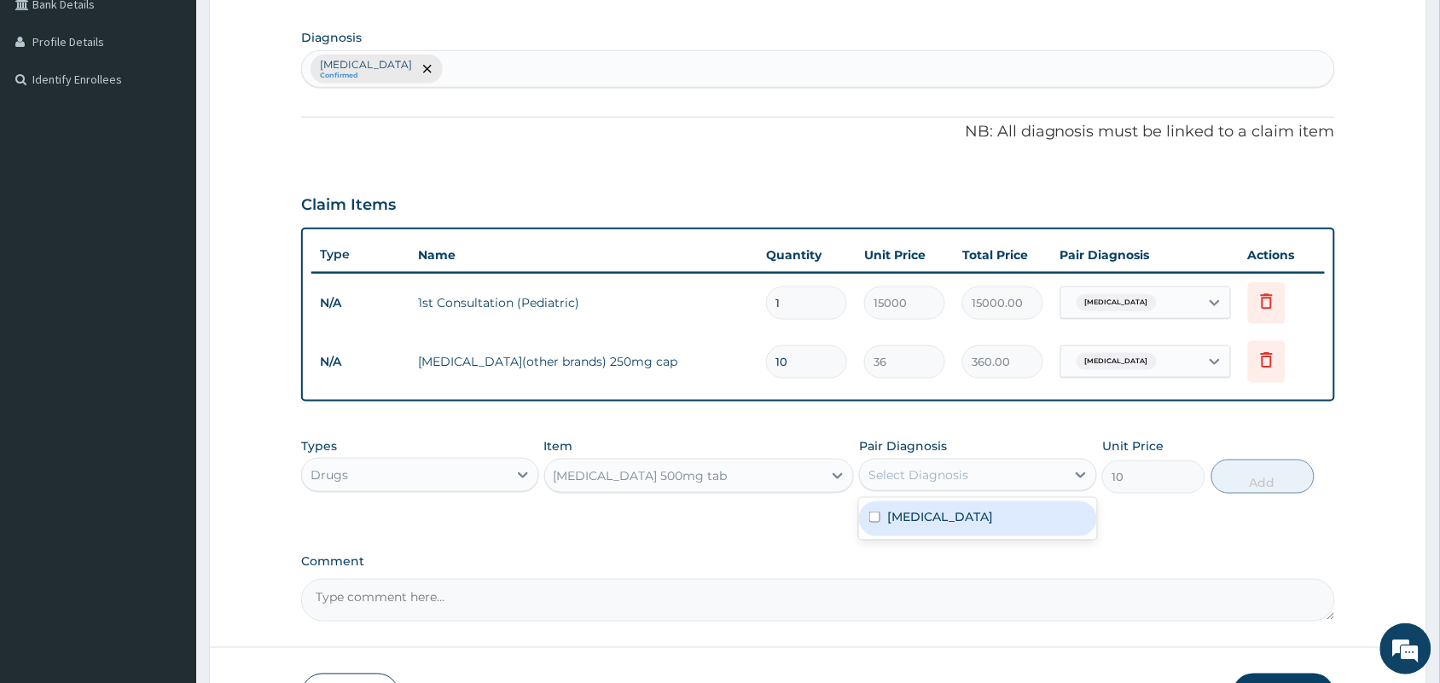
click at [943, 462] on div "Select Diagnosis" at bounding box center [963, 475] width 206 height 27
click at [953, 516] on label "Upper respiratory infection" at bounding box center [940, 517] width 106 height 17
checkbox input "true"
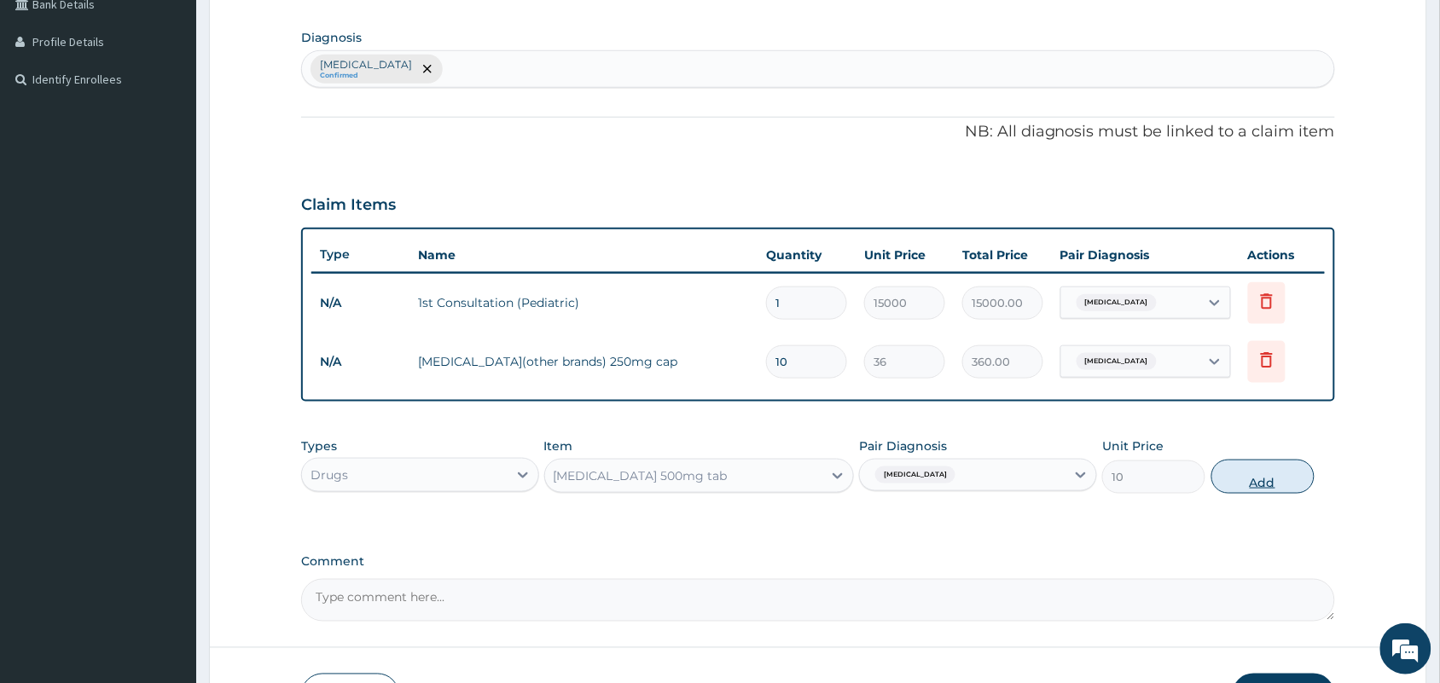
click at [1255, 487] on button "Add" at bounding box center [1263, 477] width 103 height 34
type input "0"
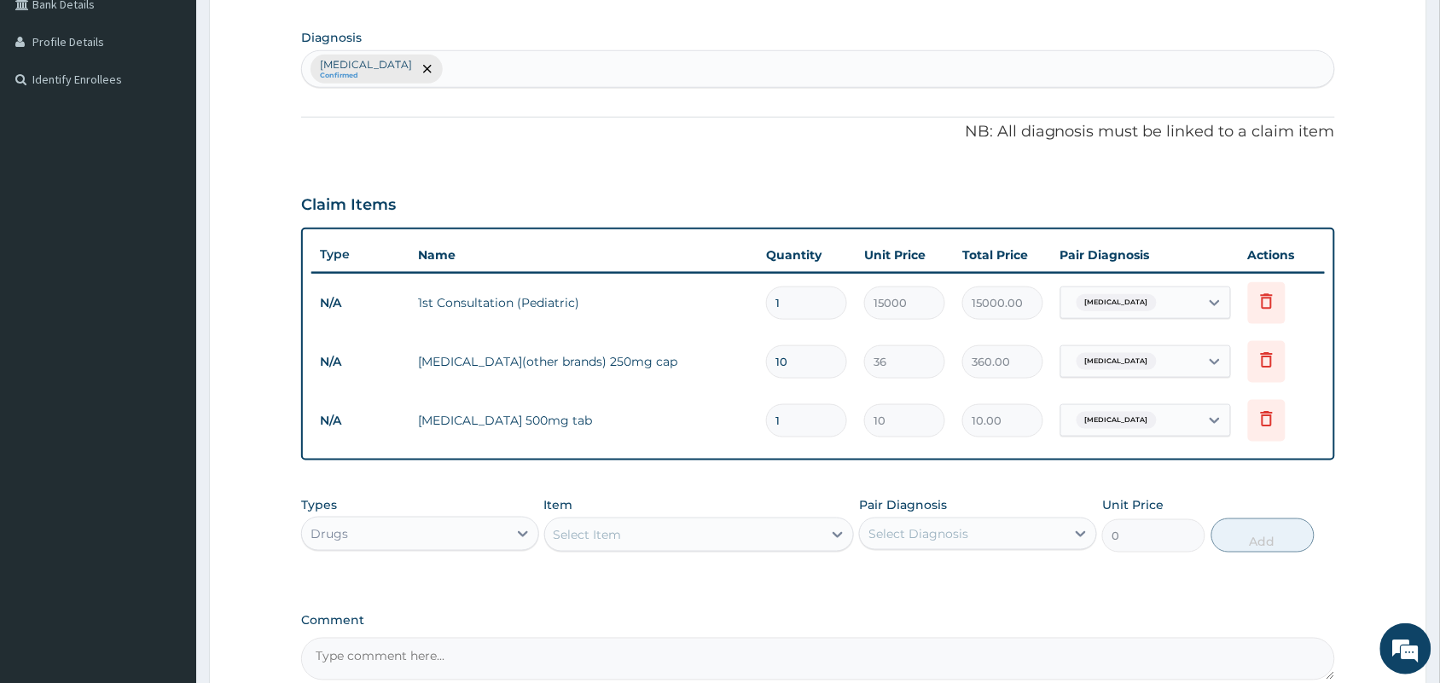
type input "0.00"
type input "9"
type input "90.00"
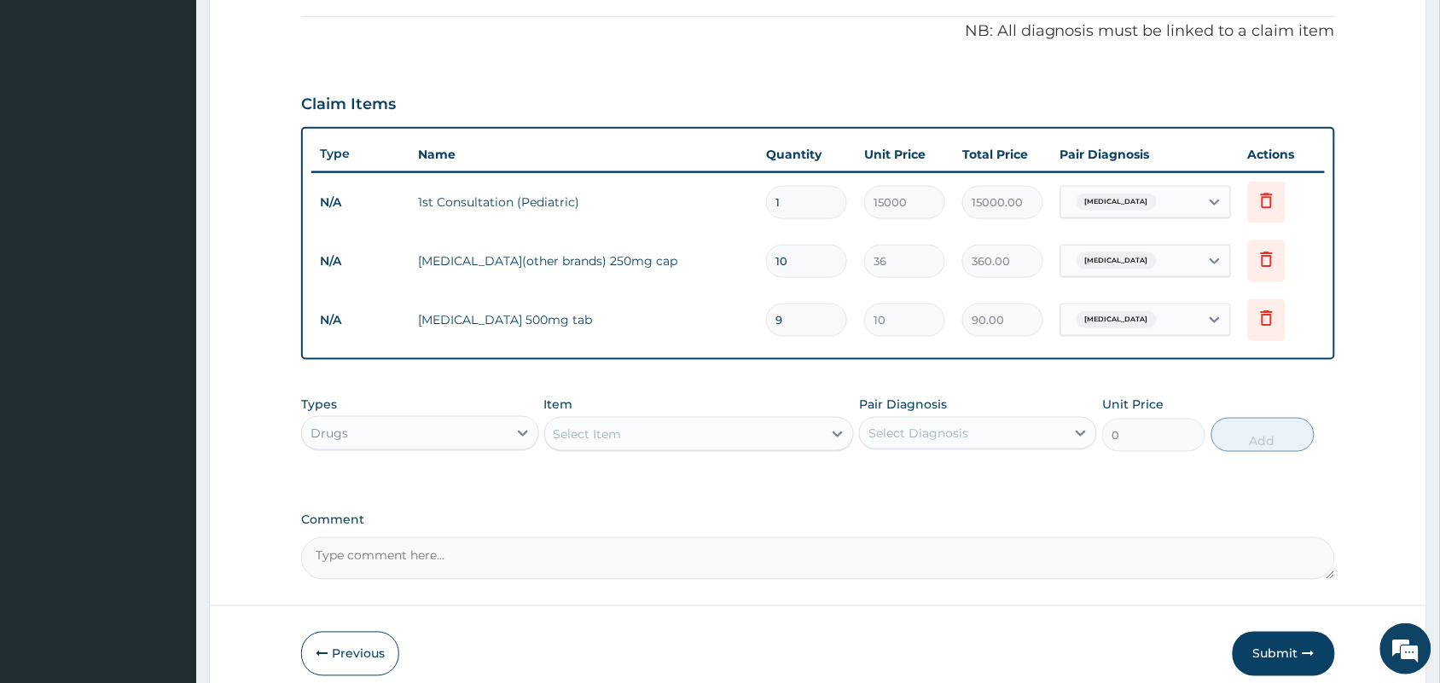
scroll to position [583, 0]
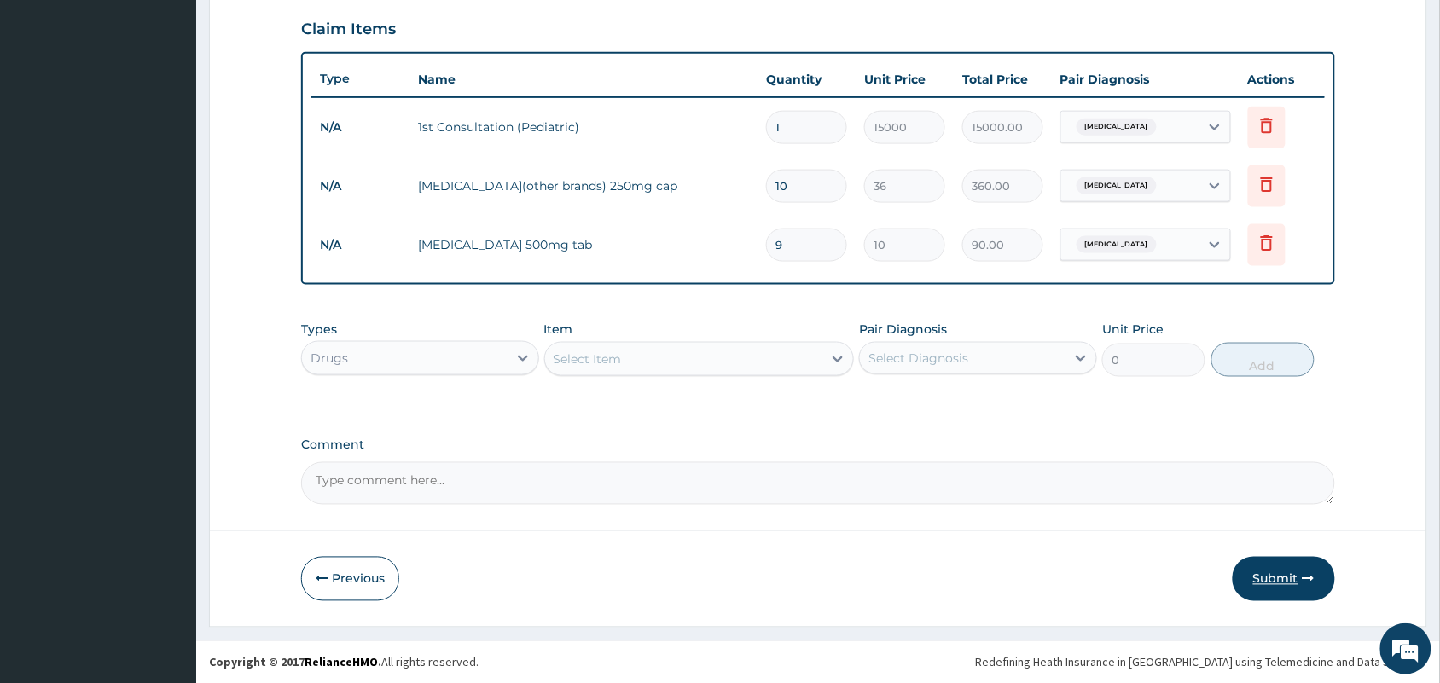
type input "9"
click at [1287, 572] on button "Submit" at bounding box center [1284, 579] width 102 height 44
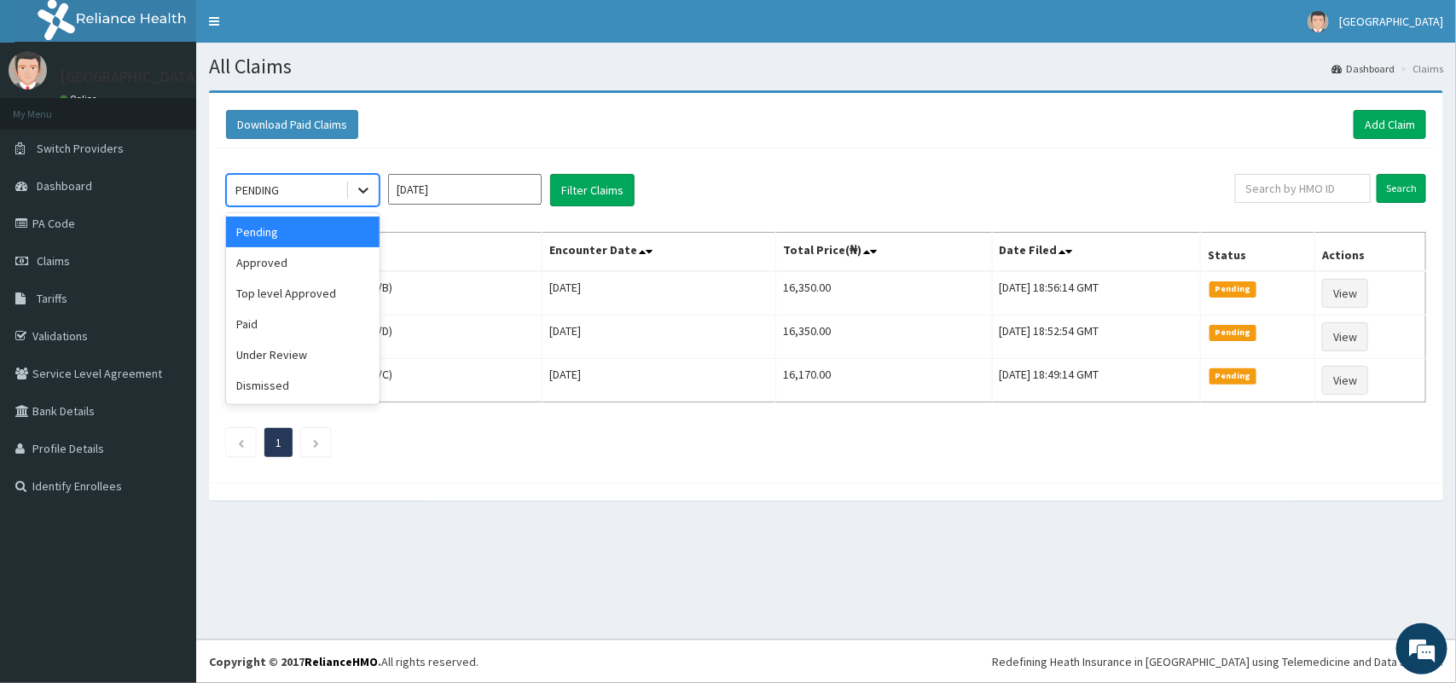
click at [367, 186] on icon at bounding box center [363, 190] width 17 height 17
click at [324, 263] on div "Approved" at bounding box center [303, 262] width 154 height 31
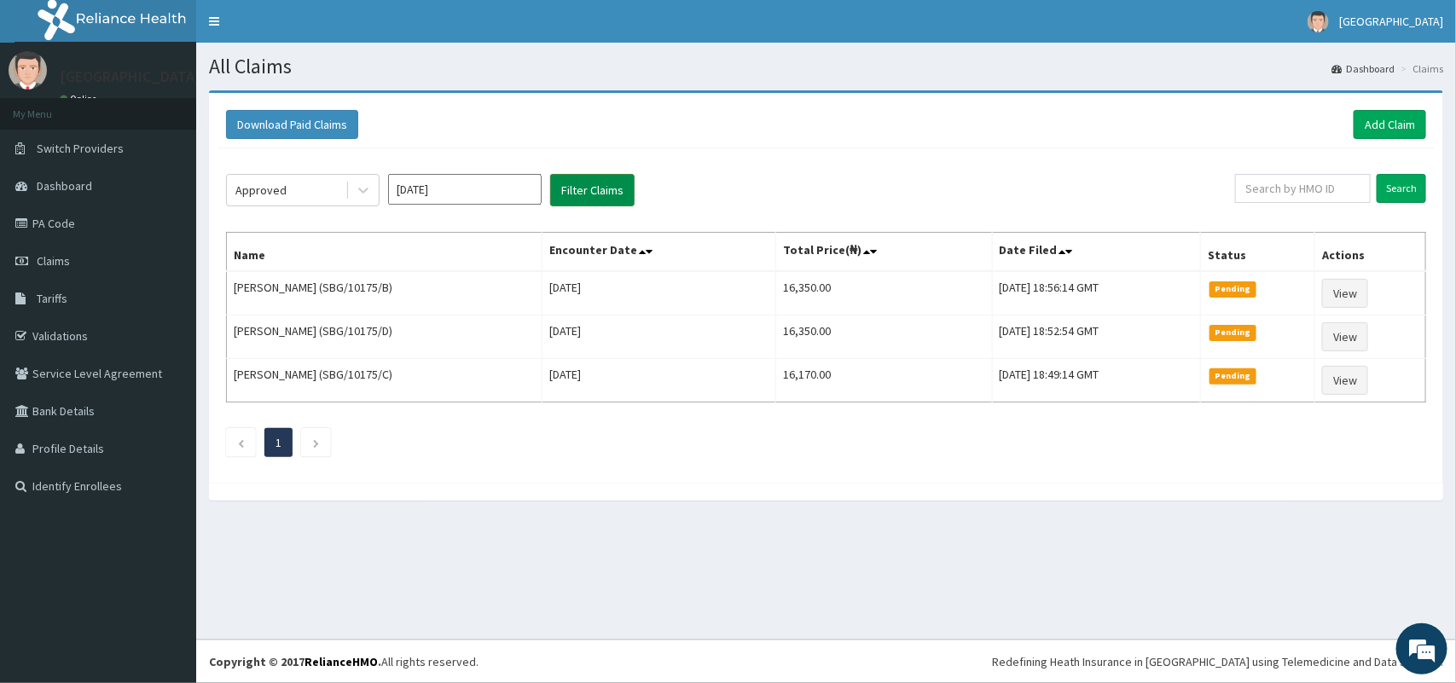
click at [611, 193] on button "Filter Claims" at bounding box center [592, 190] width 84 height 32
